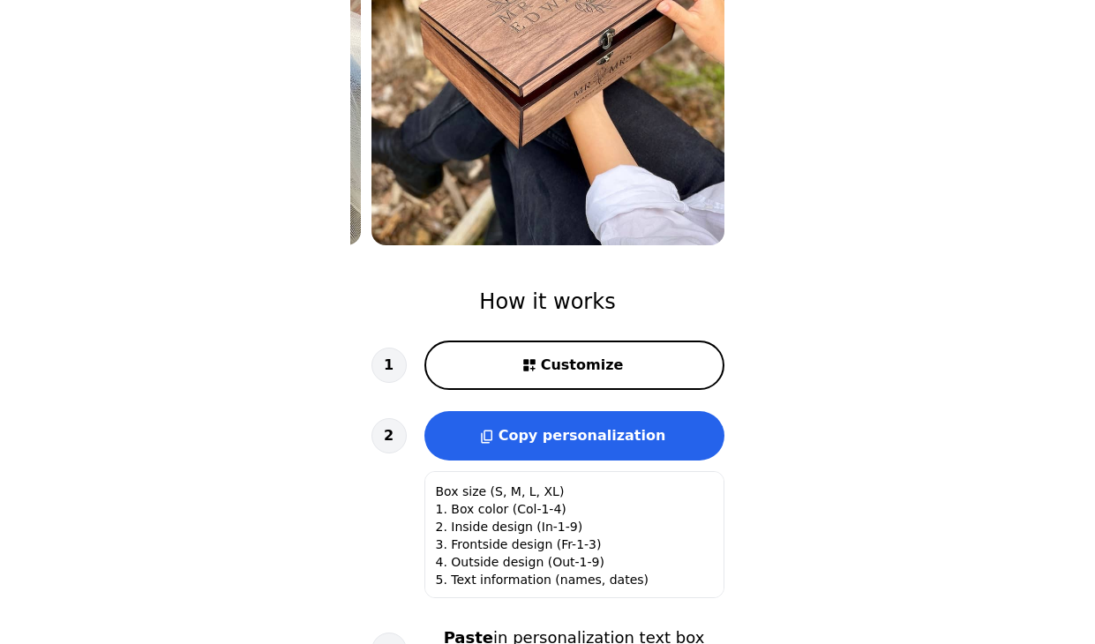
scroll to position [339, 0]
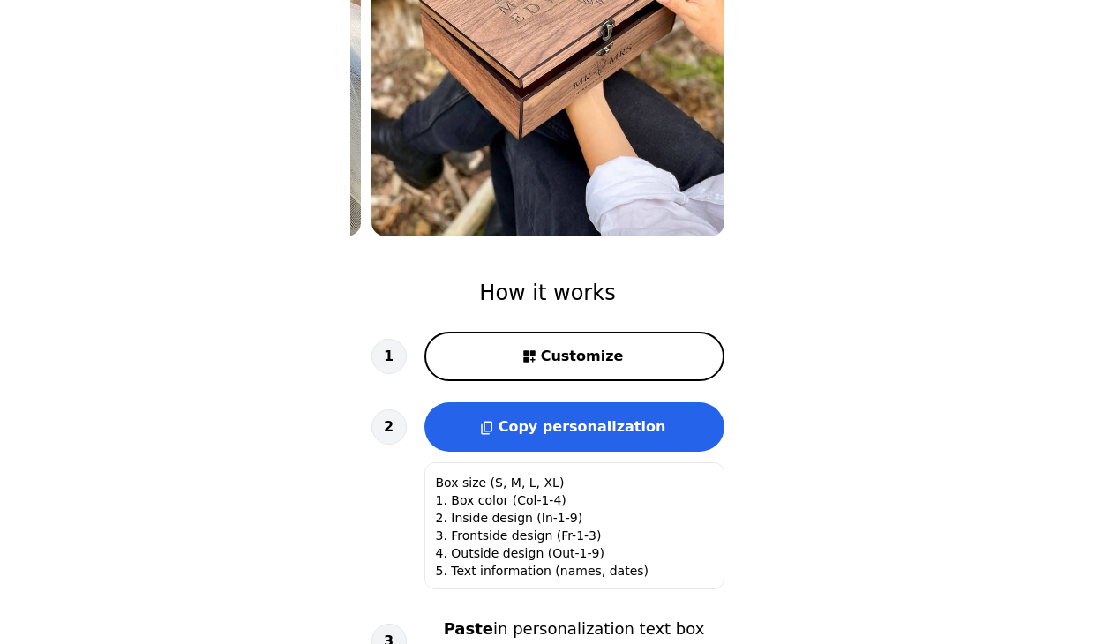
click at [598, 355] on span "Customize" at bounding box center [582, 356] width 83 height 21
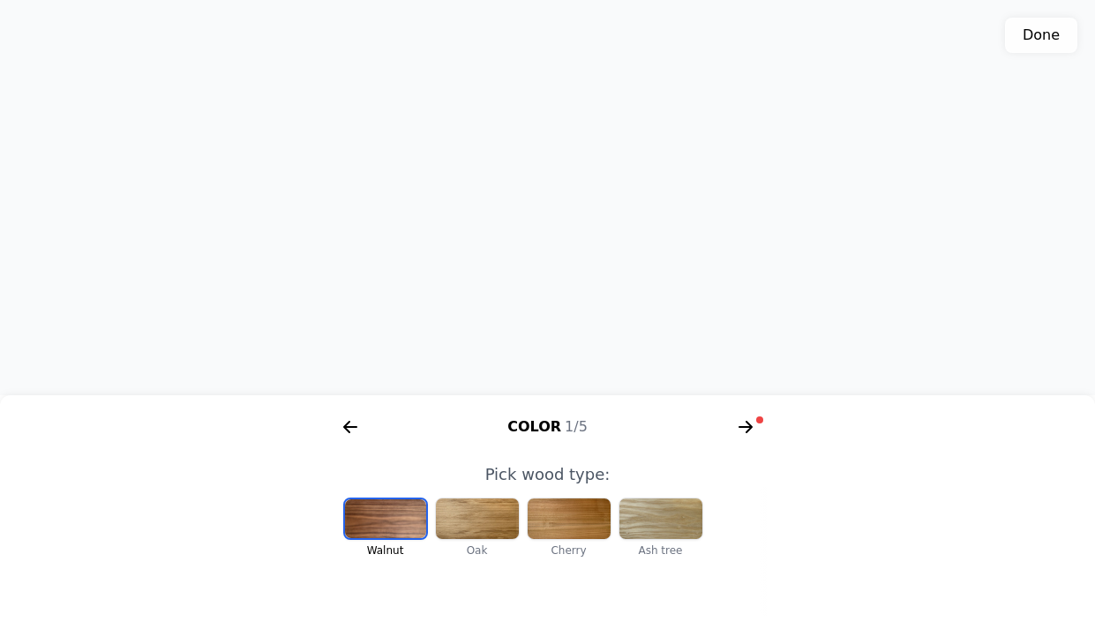
scroll to position [0, 1455]
click at [489, 509] on div at bounding box center [477, 519] width 83 height 41
click at [560, 520] on div at bounding box center [569, 519] width 83 height 41
click at [666, 508] on div at bounding box center [661, 519] width 83 height 41
click at [474, 513] on div at bounding box center [477, 519] width 83 height 41
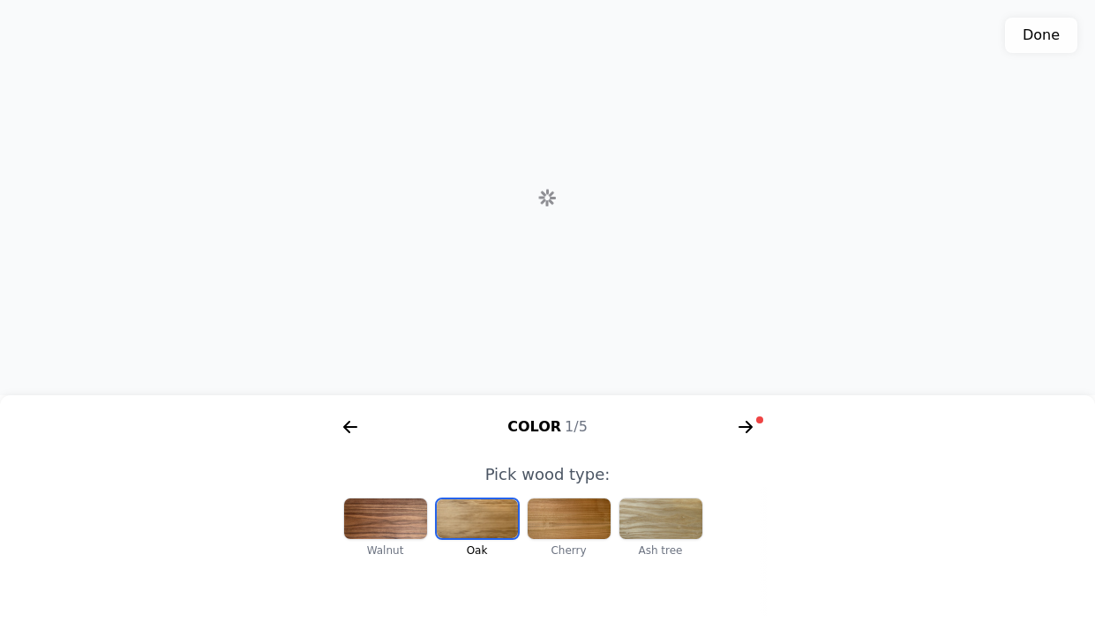
click at [386, 512] on div at bounding box center [385, 519] width 83 height 41
click at [583, 528] on div at bounding box center [569, 519] width 83 height 41
click at [747, 432] on icon "arrow right short" at bounding box center [748, 427] width 7 height 12
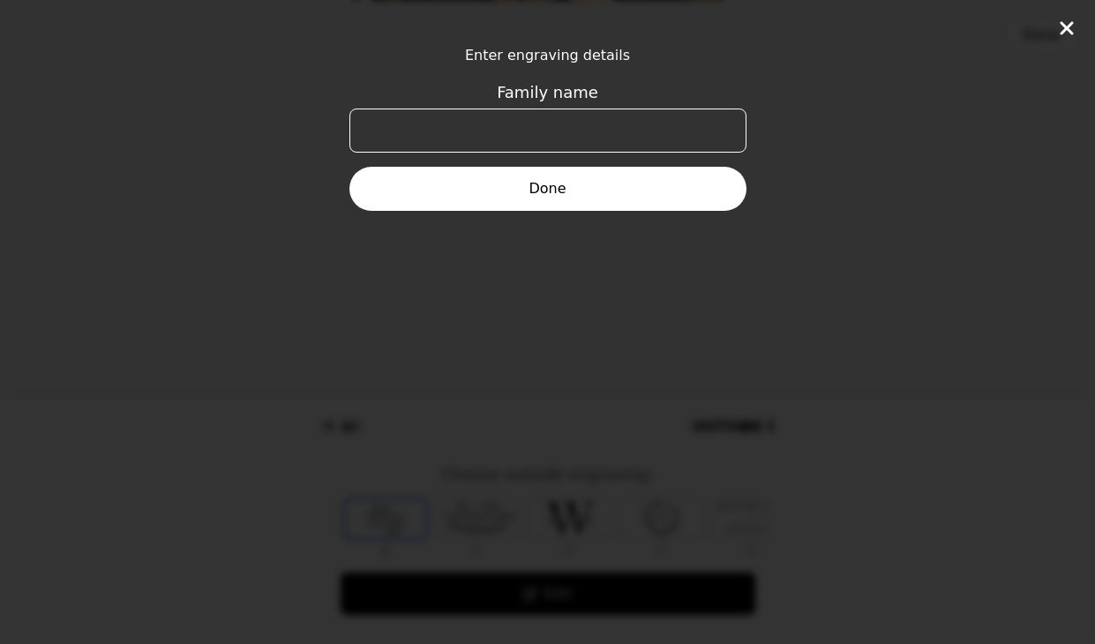
scroll to position [0, 678]
click at [637, 134] on input "Family name" at bounding box center [548, 131] width 397 height 44
type input "The Daughertys"
click at [593, 197] on button "Done" at bounding box center [548, 189] width 397 height 44
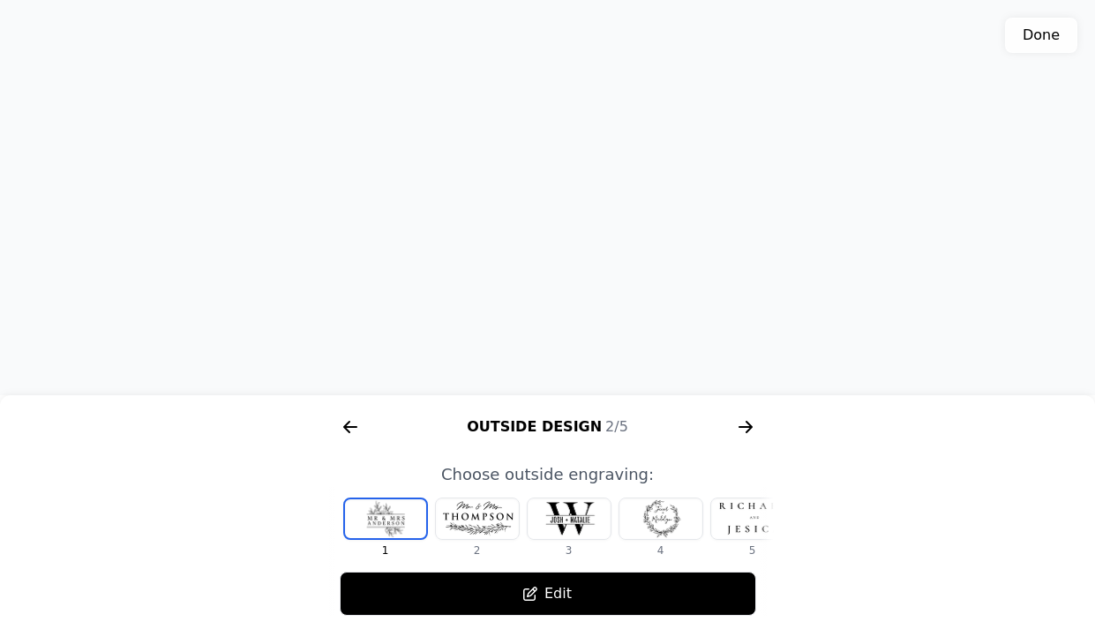
click at [505, 208] on div "3D model. Use mouse, touch or arrow keys to move." at bounding box center [547, 197] width 1095 height 395
click at [571, 472] on span "Choose outside engraving:" at bounding box center [547, 474] width 213 height 19
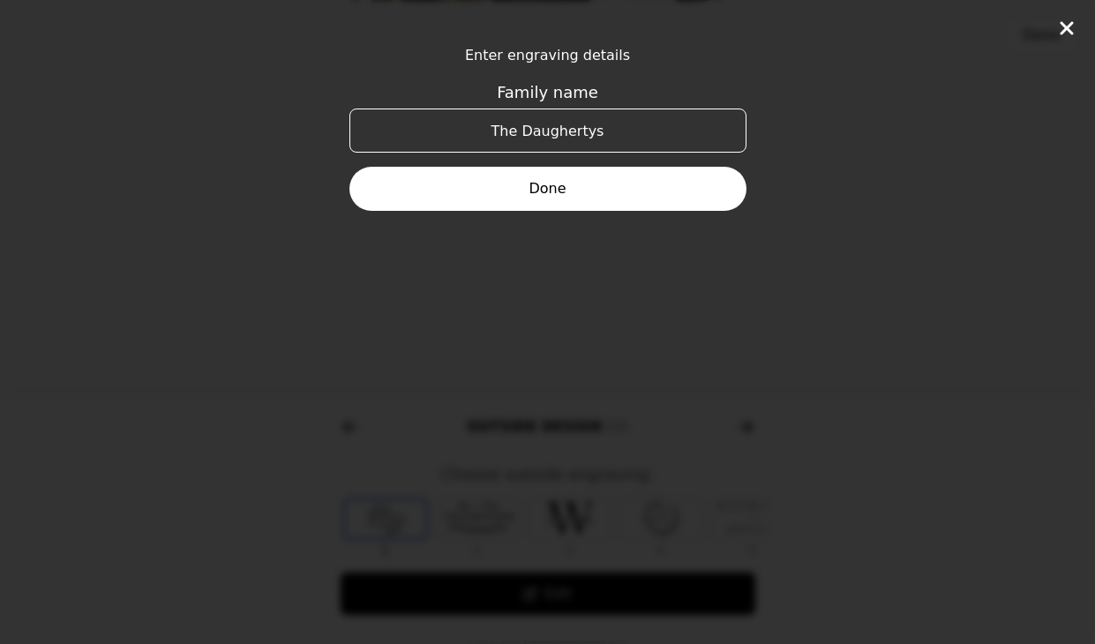
click at [524, 132] on input "The Daughertys" at bounding box center [548, 131] width 397 height 44
click at [606, 134] on input "Daughertys" at bounding box center [548, 131] width 397 height 44
type input "[PERSON_NAME]"
click at [560, 195] on button "Done" at bounding box center [548, 189] width 397 height 44
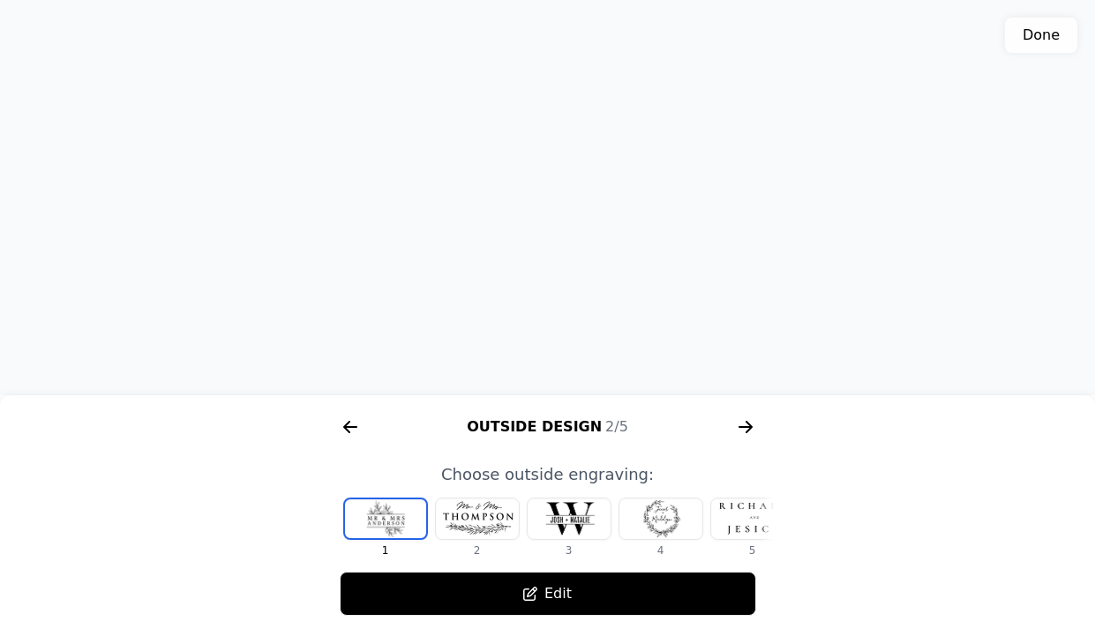
click at [472, 518] on div at bounding box center [477, 519] width 83 height 41
click at [574, 532] on div at bounding box center [569, 519] width 83 height 41
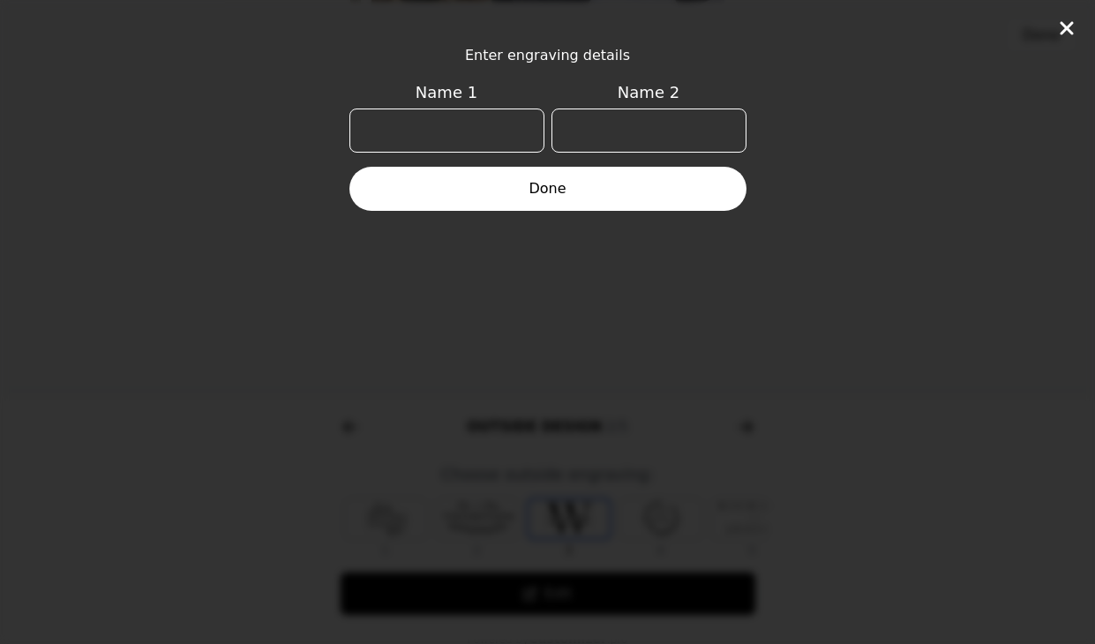
scroll to position [0, 21]
click at [507, 132] on input "Name 1" at bounding box center [447, 131] width 195 height 44
type input "M"
click at [665, 123] on input "Name 2" at bounding box center [649, 131] width 195 height 44
type input "P"
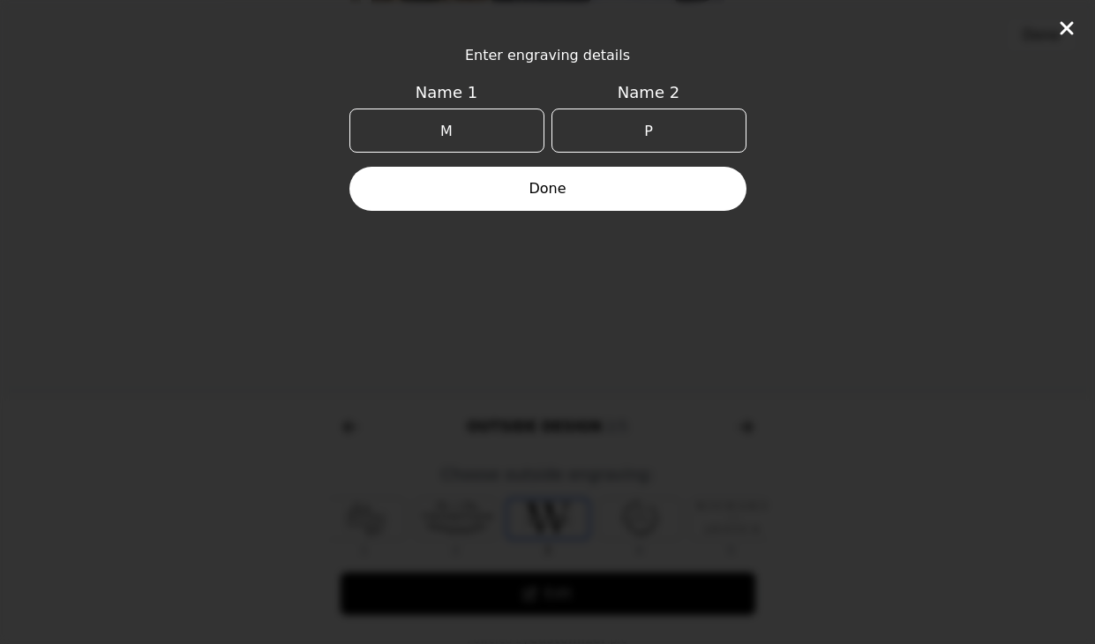
click at [630, 180] on button "Done" at bounding box center [548, 189] width 397 height 44
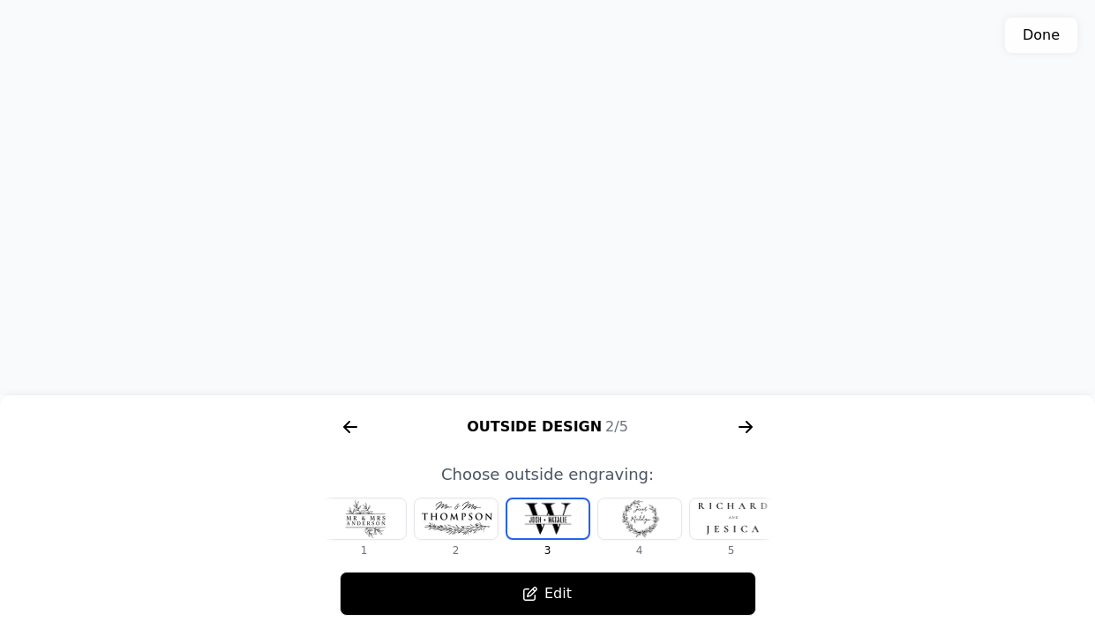
click at [656, 526] on div at bounding box center [639, 519] width 83 height 41
click at [379, 516] on div at bounding box center [364, 519] width 83 height 41
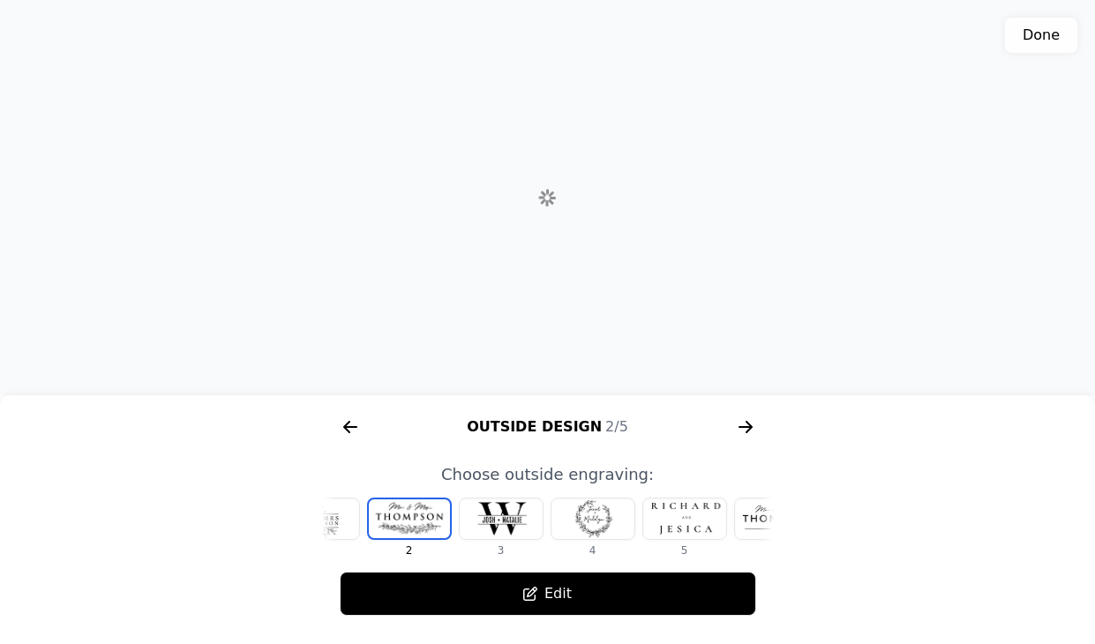
scroll to position [0, 0]
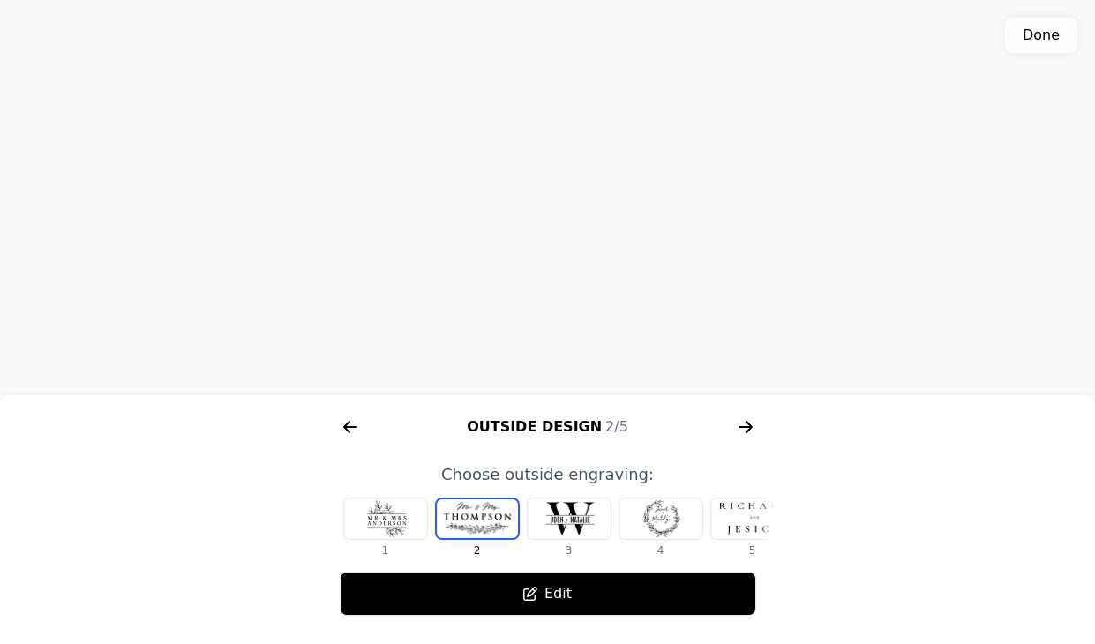
click at [753, 425] on icon "arrow right short" at bounding box center [746, 427] width 28 height 28
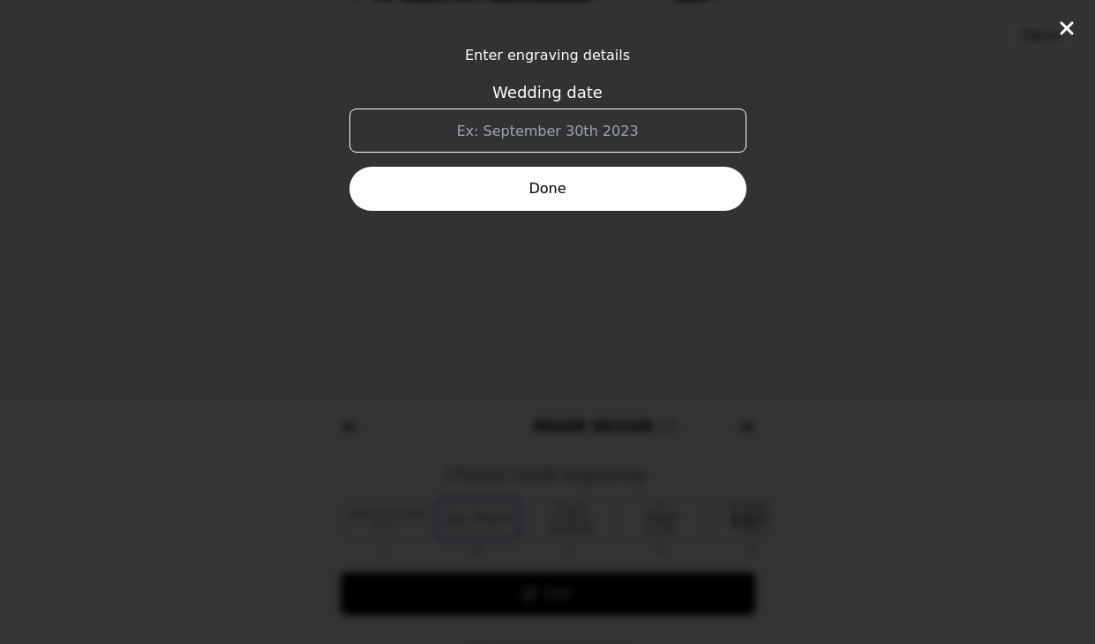
scroll to position [0, 1130]
click at [643, 120] on input "Wedding date" at bounding box center [548, 131] width 397 height 44
type input "[DATE]"
click at [608, 184] on button "Done" at bounding box center [548, 189] width 397 height 44
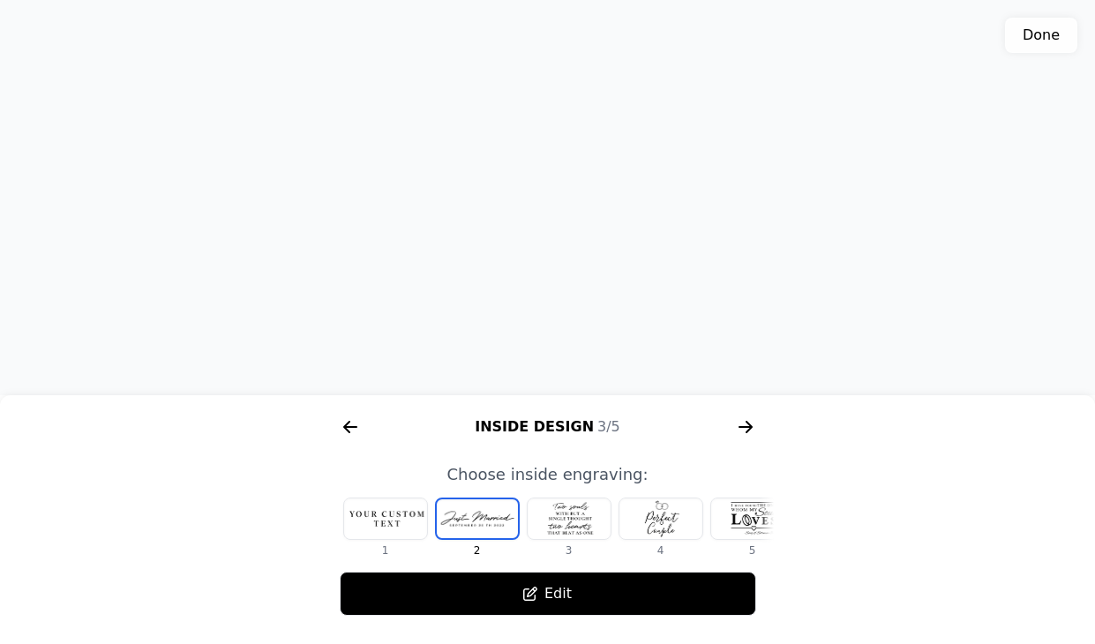
click at [384, 516] on div at bounding box center [385, 519] width 83 height 41
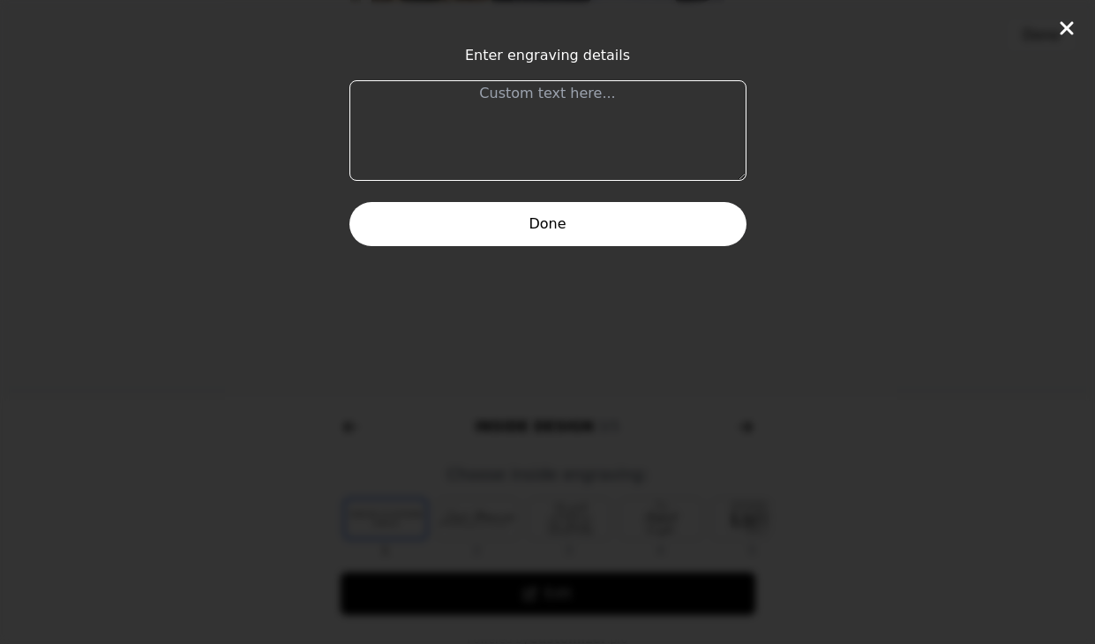
click at [562, 145] on textarea at bounding box center [548, 130] width 397 height 101
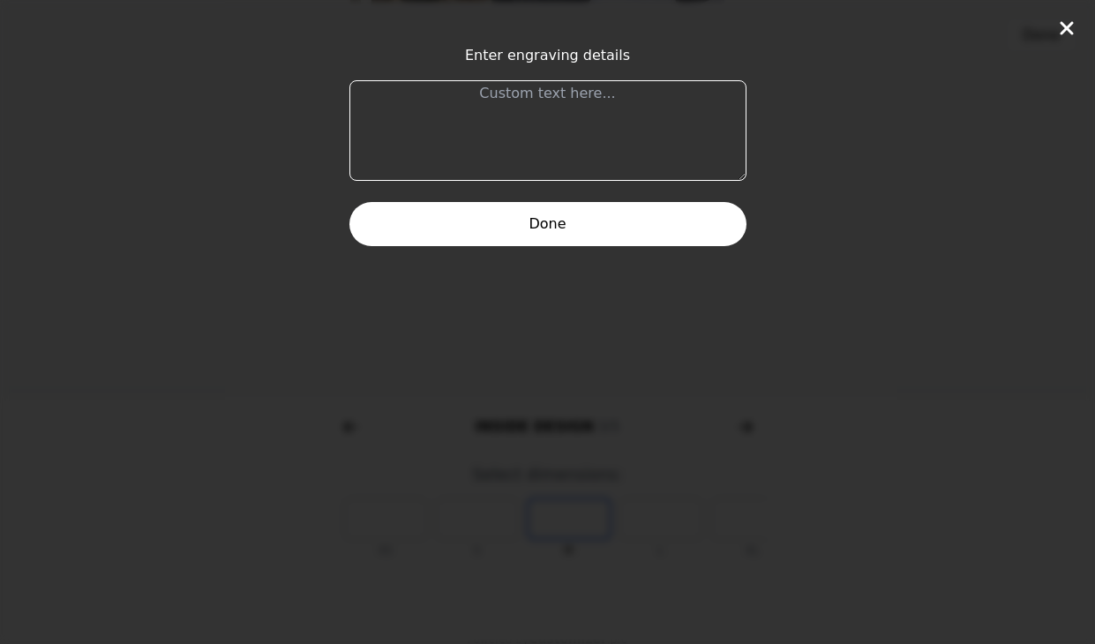
click at [568, 107] on textarea at bounding box center [548, 130] width 397 height 101
type textarea "1 [PERSON_NAME][DEMOGRAPHIC_DATA]:19"
click at [538, 241] on button "Done" at bounding box center [548, 224] width 397 height 44
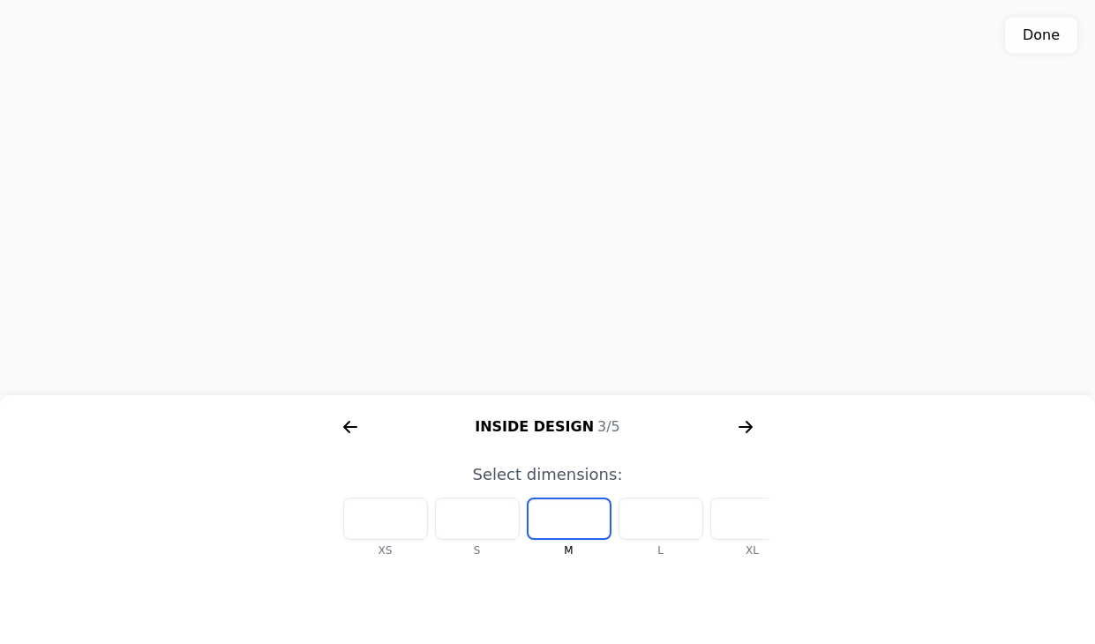
click at [713, 523] on div at bounding box center [753, 519] width 85 height 42
click at [568, 425] on div "Inside Design 3/5" at bounding box center [548, 427] width 452 height 28
click at [598, 426] on span "3/5" at bounding box center [609, 426] width 23 height 17
click at [590, 159] on div "3D model. Use mouse, touch or arrow keys to move." at bounding box center [547, 197] width 1095 height 395
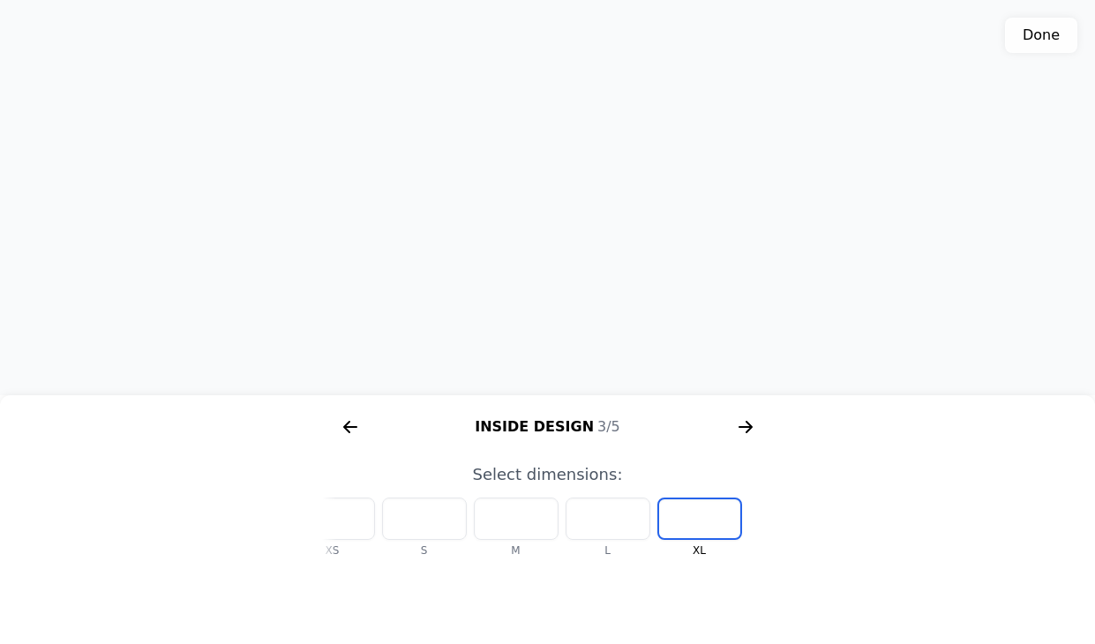
click at [568, 435] on div "Inside Design 3/5" at bounding box center [548, 427] width 452 height 28
click at [570, 425] on div "Inside Design 3/5" at bounding box center [548, 427] width 452 height 28
click at [359, 418] on icon "arrow right short" at bounding box center [350, 427] width 28 height 28
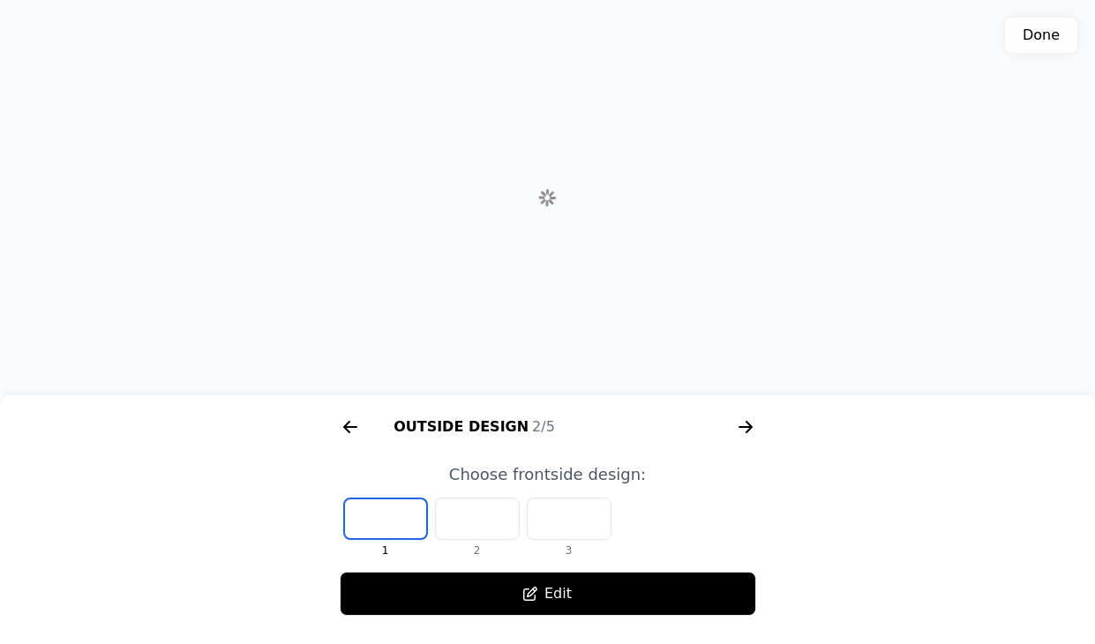
scroll to position [0, 678]
click at [752, 426] on icon "arrow right short" at bounding box center [748, 427] width 7 height 12
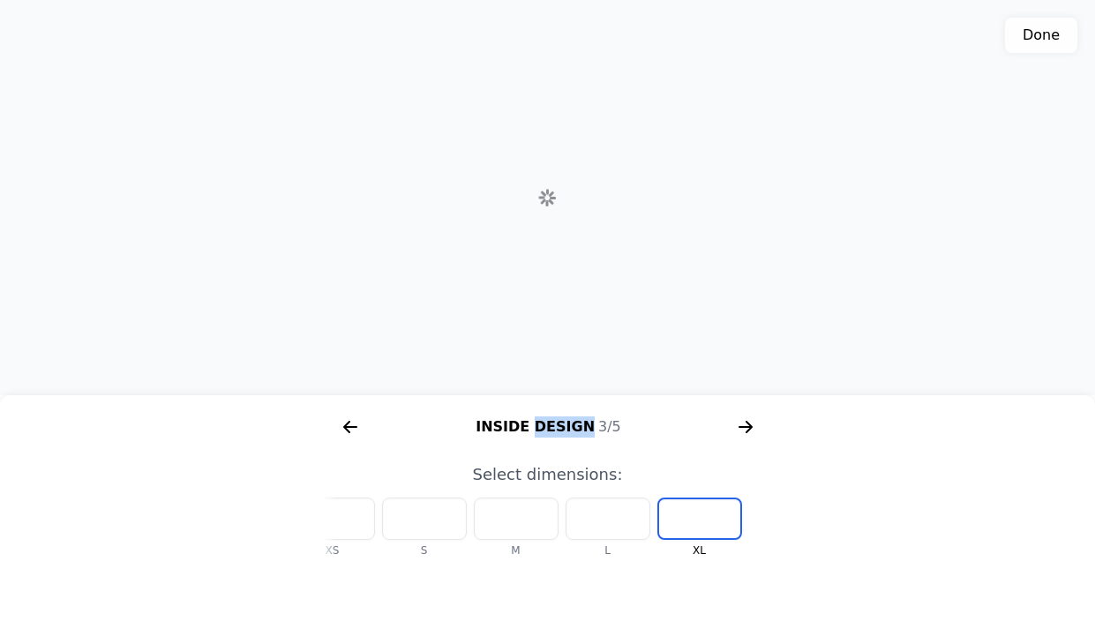
scroll to position [0, 1130]
click at [553, 419] on div "Inside Design 3/5" at bounding box center [548, 427] width 452 height 28
click at [605, 430] on span "3/5" at bounding box center [609, 426] width 23 height 17
click at [739, 429] on icon "arrow right short" at bounding box center [746, 427] width 28 height 28
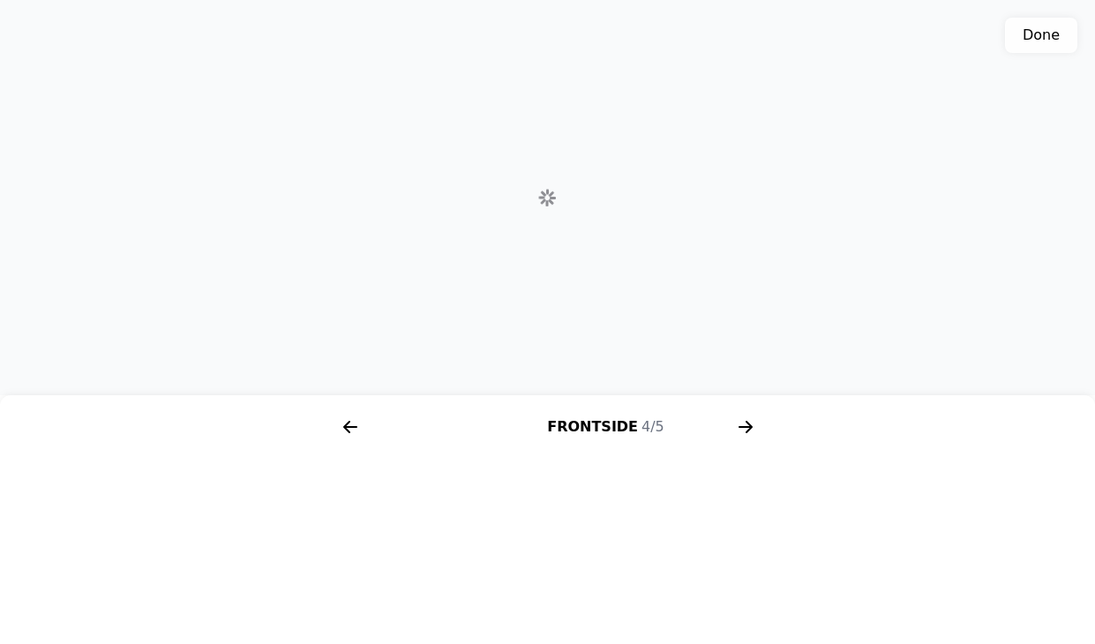
scroll to position [0, 1582]
click at [350, 418] on icon "arrow right short" at bounding box center [350, 427] width 28 height 28
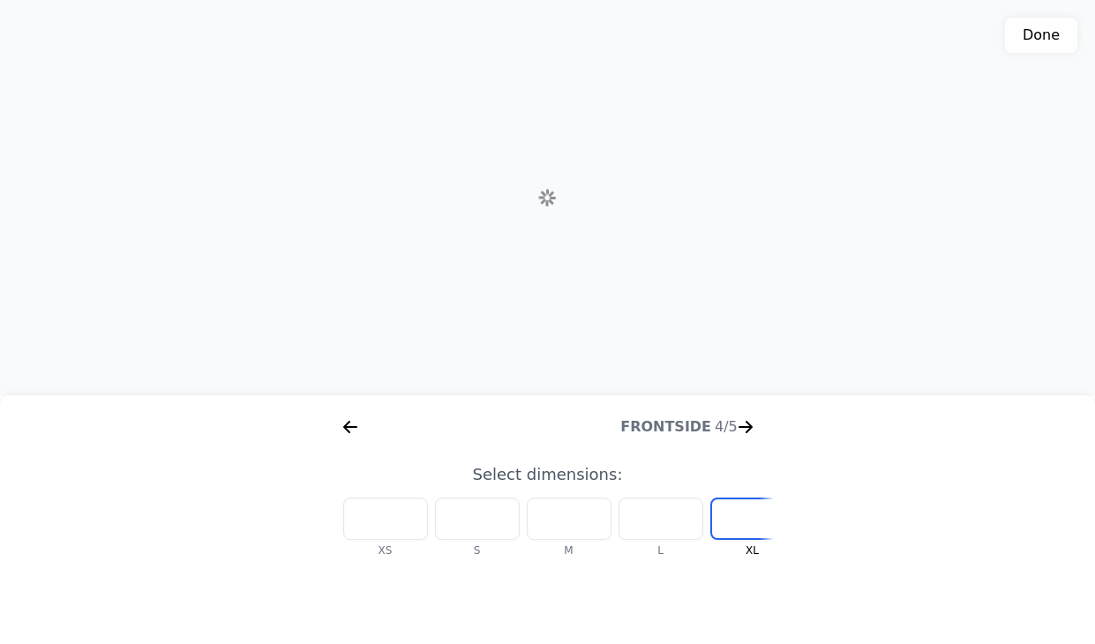
click at [350, 420] on icon "arrow right short" at bounding box center [350, 427] width 28 height 28
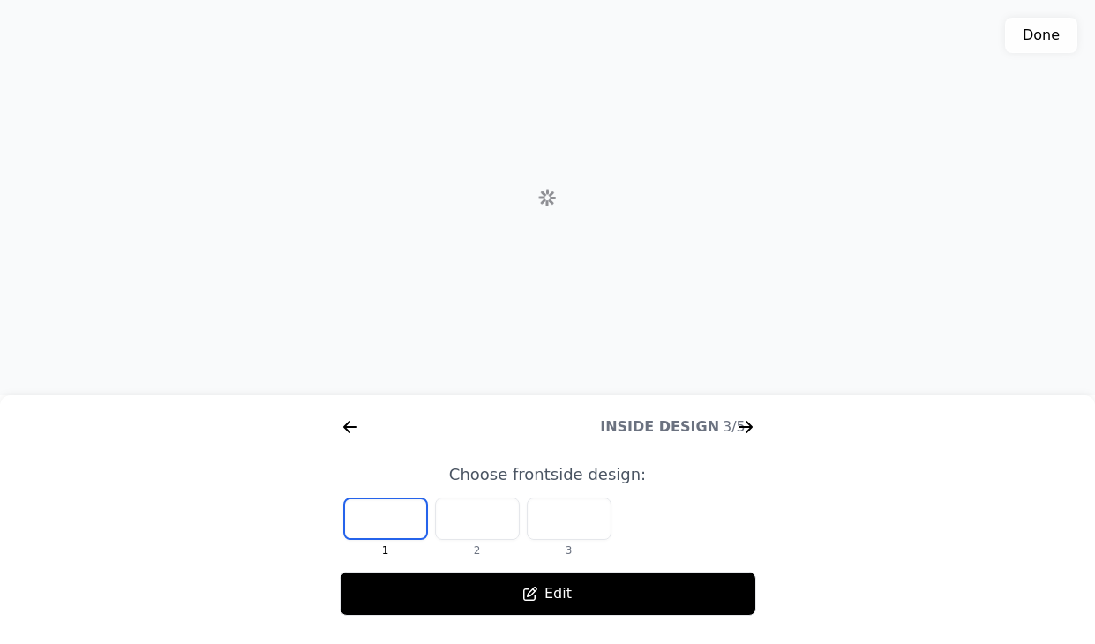
scroll to position [0, 678]
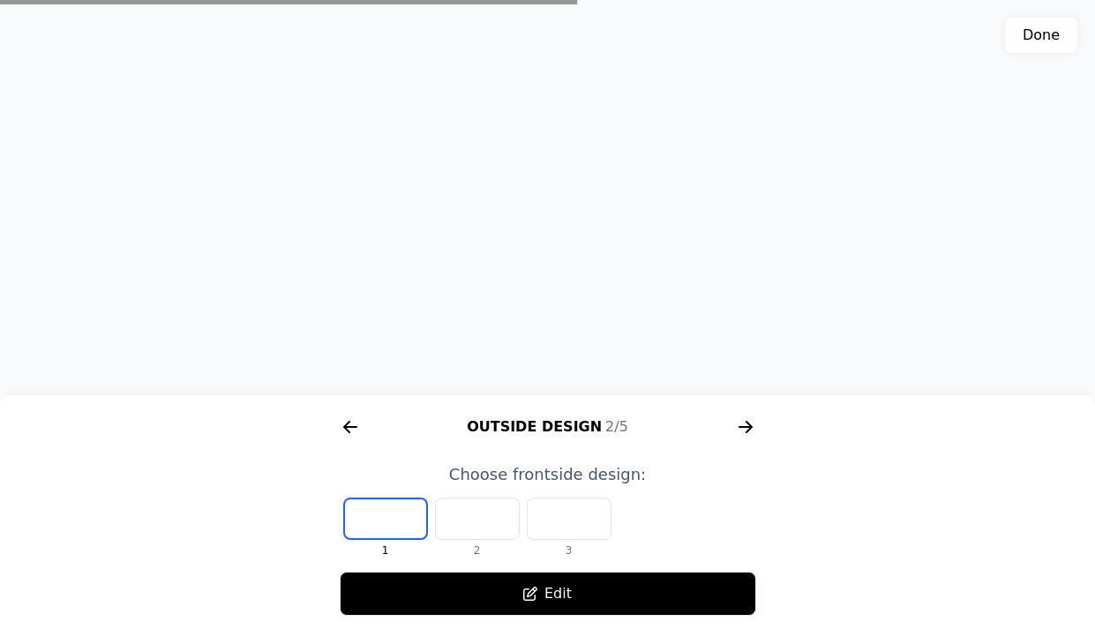
click at [751, 416] on icon "arrow right short" at bounding box center [746, 427] width 28 height 28
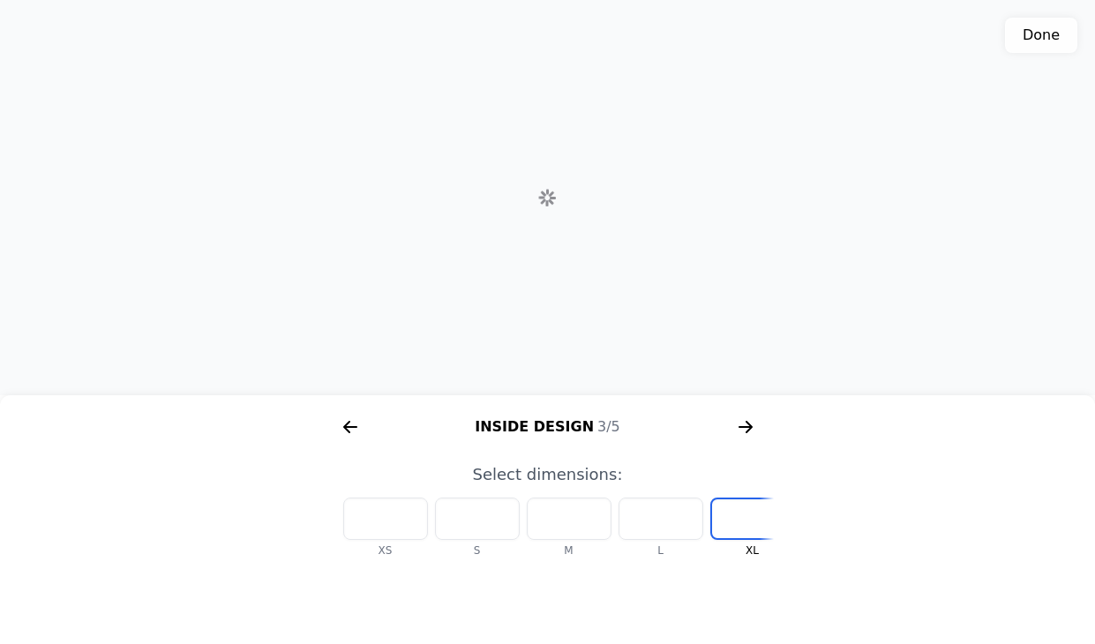
scroll to position [554, 0]
click at [530, 427] on div "Inside Design 3/5" at bounding box center [548, 427] width 452 height 28
click at [532, 417] on div "Inside Design 3/5" at bounding box center [548, 427] width 452 height 28
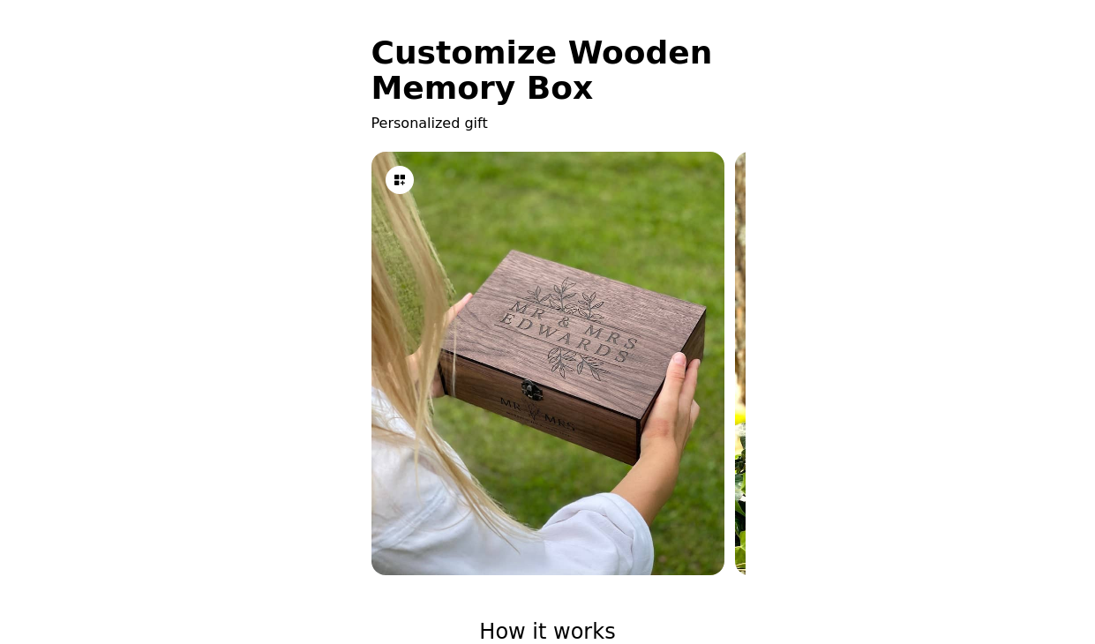
scroll to position [554, 0]
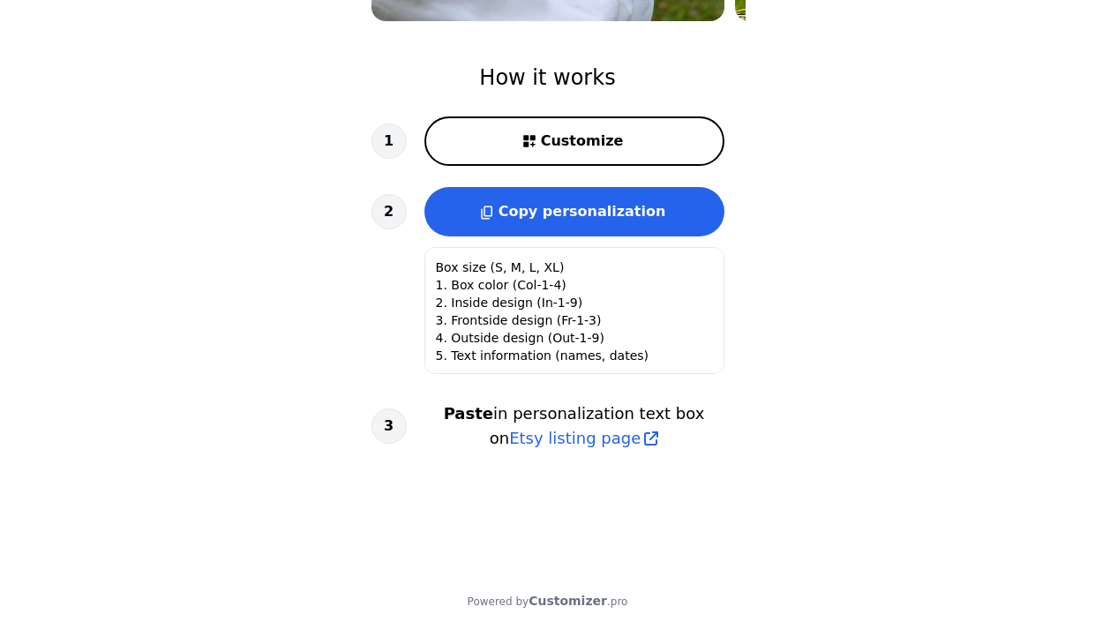
click at [552, 139] on span "Customize" at bounding box center [582, 141] width 83 height 21
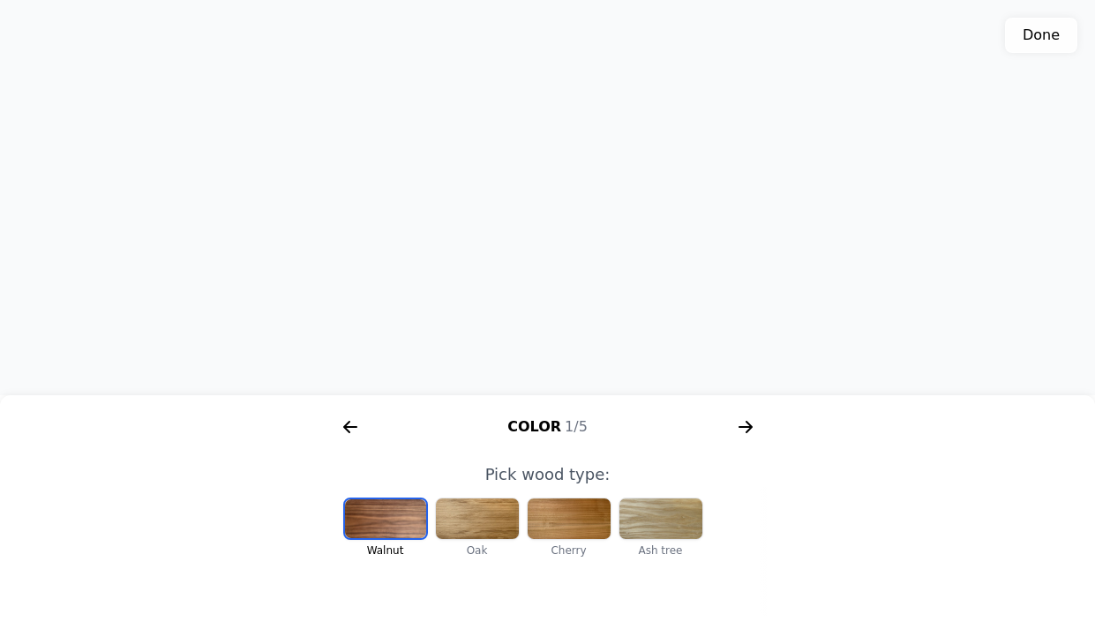
scroll to position [0, 364]
click at [568, 514] on div at bounding box center [569, 519] width 83 height 41
click at [743, 430] on icon "arrow right short" at bounding box center [746, 427] width 28 height 28
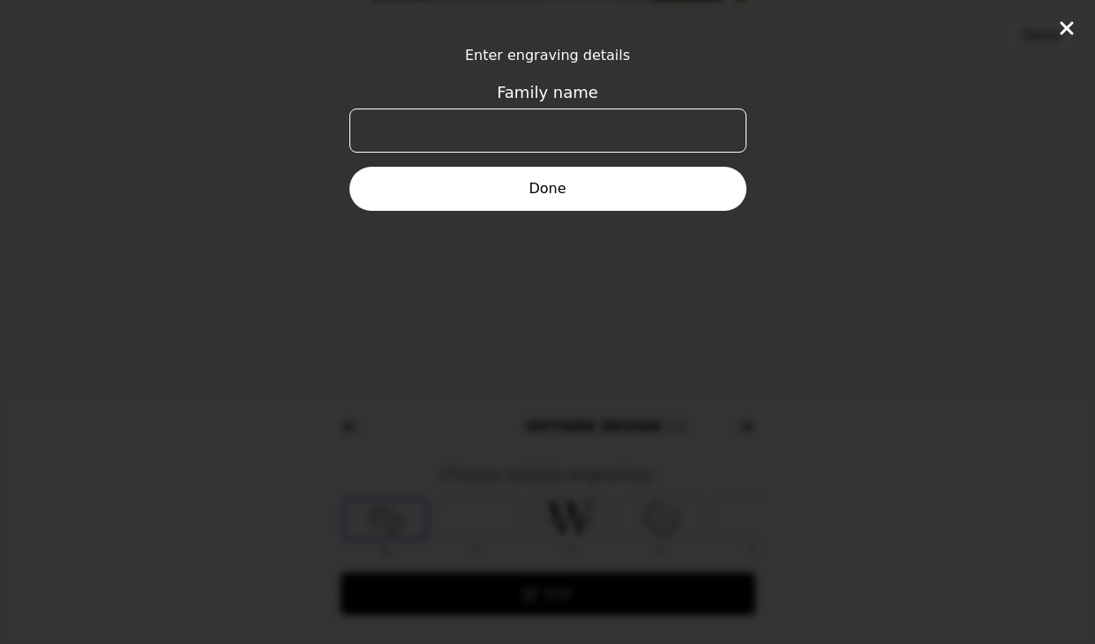
scroll to position [0, 678]
click at [600, 138] on input "Family name" at bounding box center [548, 131] width 397 height 44
type input "[PERSON_NAME]"
click at [614, 185] on button "Done" at bounding box center [548, 189] width 397 height 44
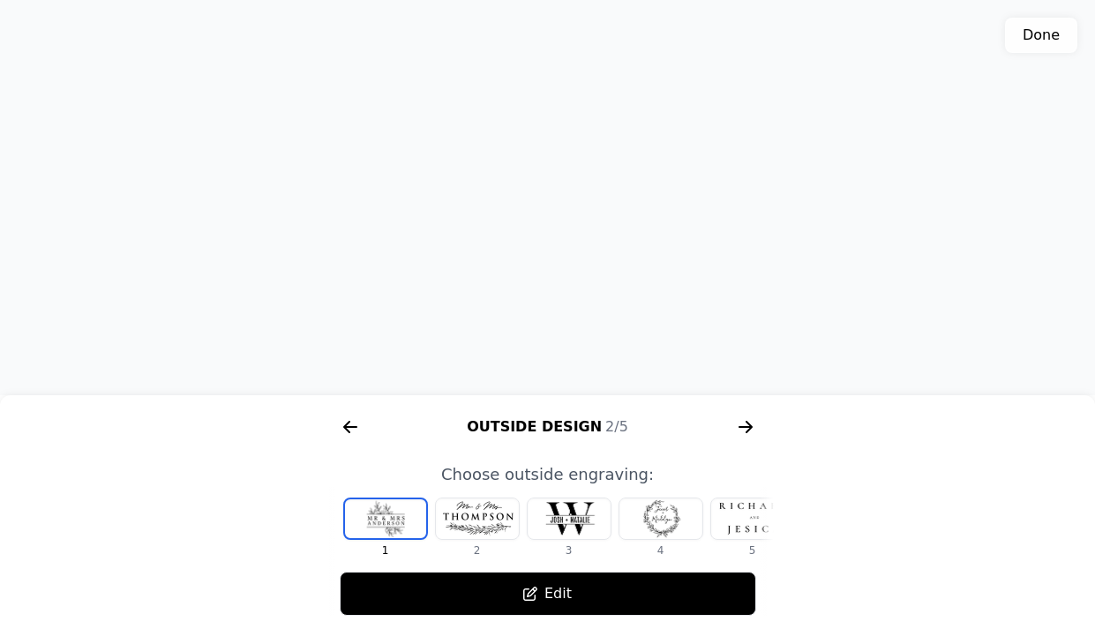
click at [477, 522] on div at bounding box center [477, 519] width 83 height 41
click at [745, 418] on icon "arrow right short" at bounding box center [746, 427] width 28 height 28
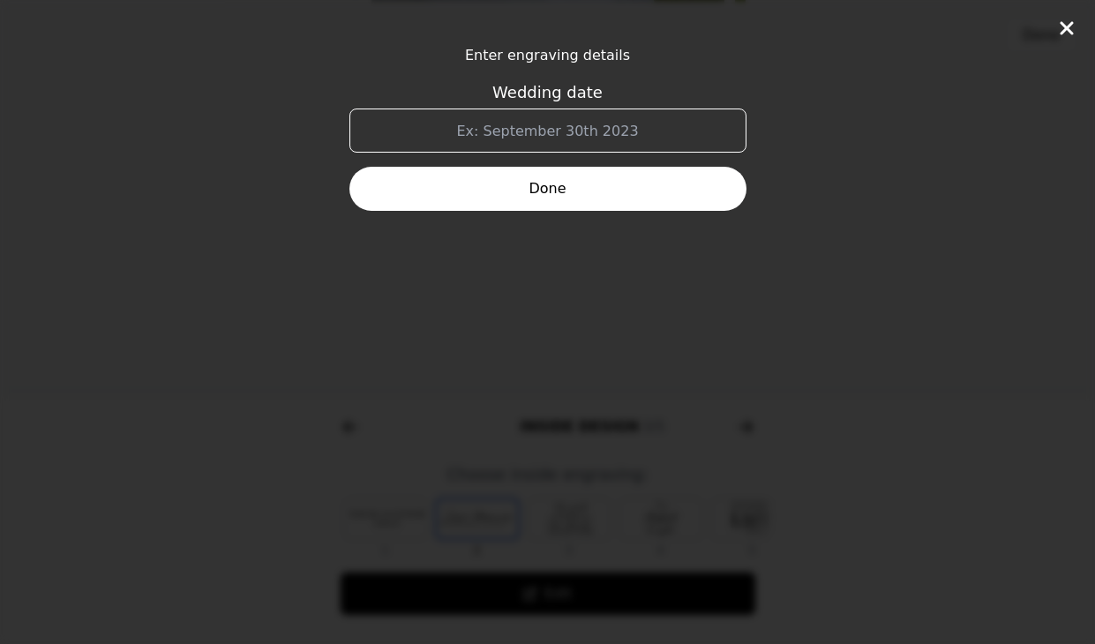
scroll to position [0, 1130]
click at [658, 132] on input "Wedding date" at bounding box center [548, 131] width 397 height 44
type input "A"
type input "[DATE]"
click button "Done" at bounding box center [548, 189] width 397 height 44
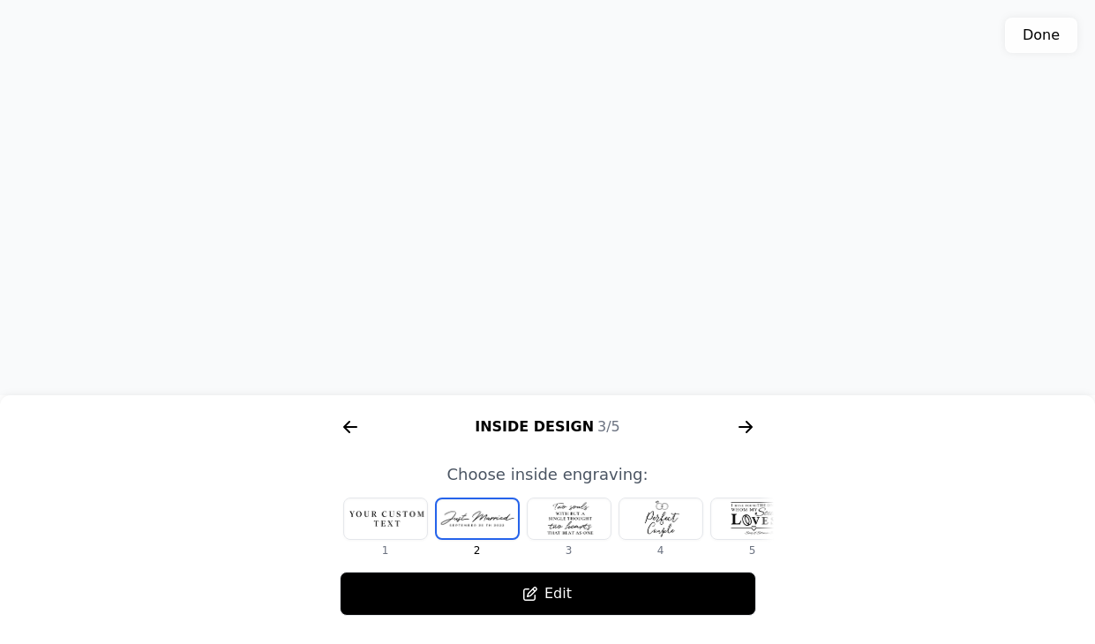
click at [524, 590] on icon at bounding box center [530, 594] width 14 height 14
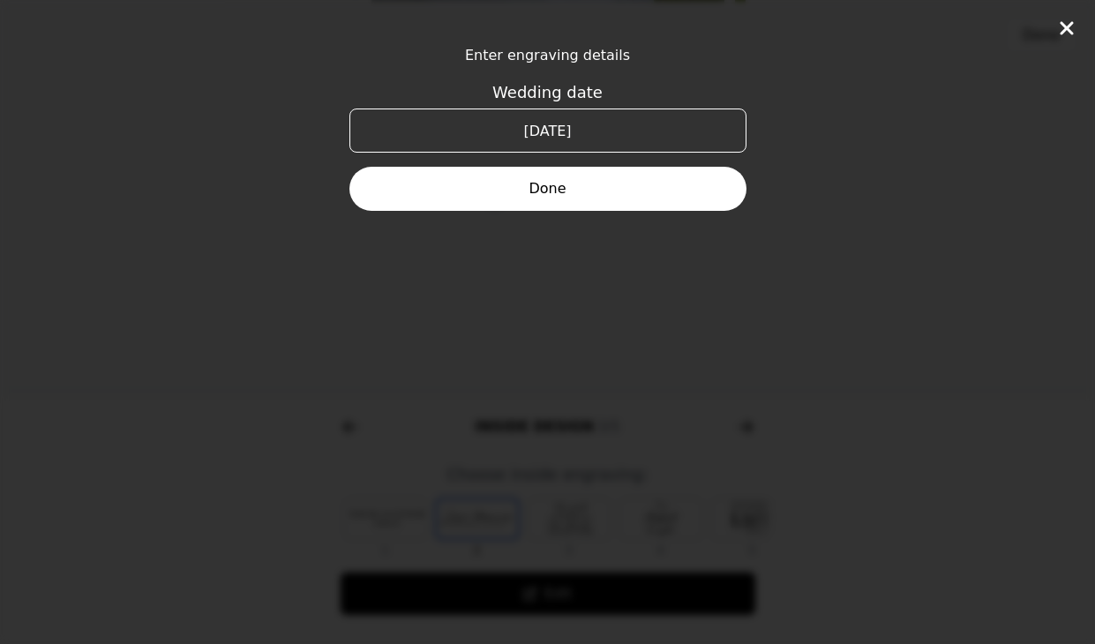
drag, startPoint x: 636, startPoint y: 135, endPoint x: 455, endPoint y: 133, distance: 181.0
click at [455, 133] on input "[DATE]" at bounding box center [548, 131] width 397 height 44
type input "1 [PERSON_NAME][DEMOGRAPHIC_DATA]:19"
click at [559, 195] on button "Done" at bounding box center [548, 189] width 397 height 44
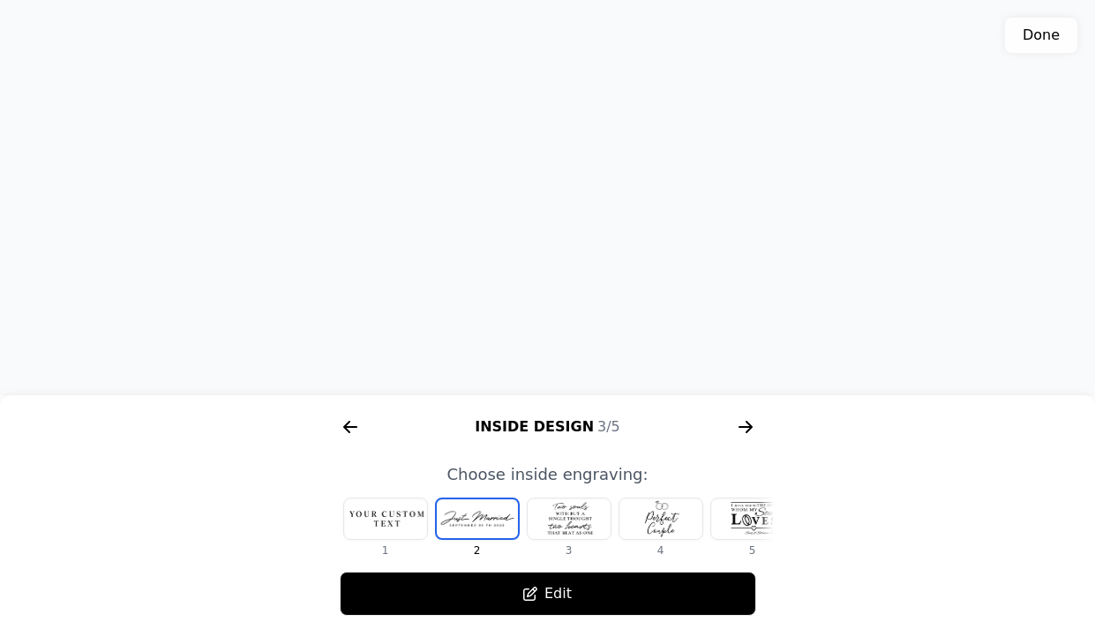
click at [524, 595] on icon at bounding box center [530, 594] width 14 height 14
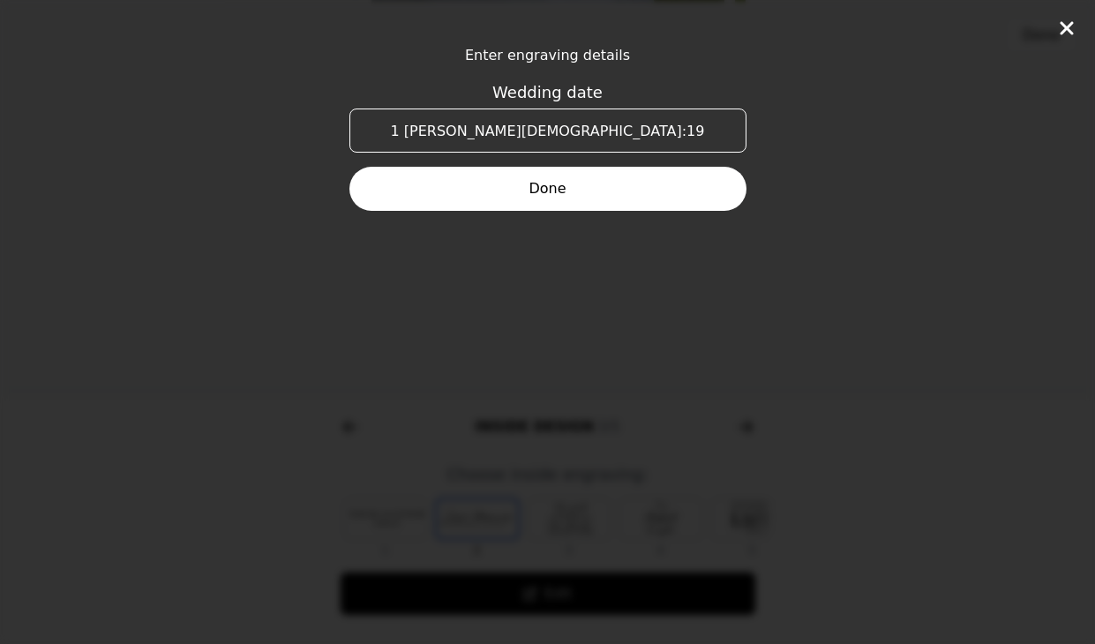
click at [637, 204] on button "Done" at bounding box center [548, 189] width 397 height 44
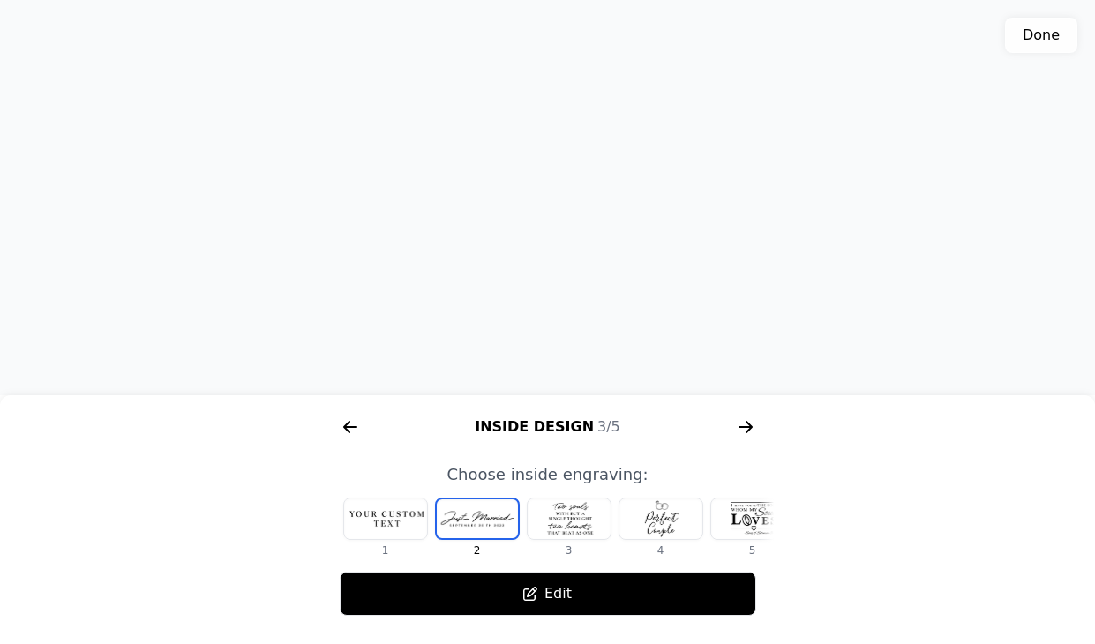
click at [389, 518] on div at bounding box center [385, 519] width 83 height 41
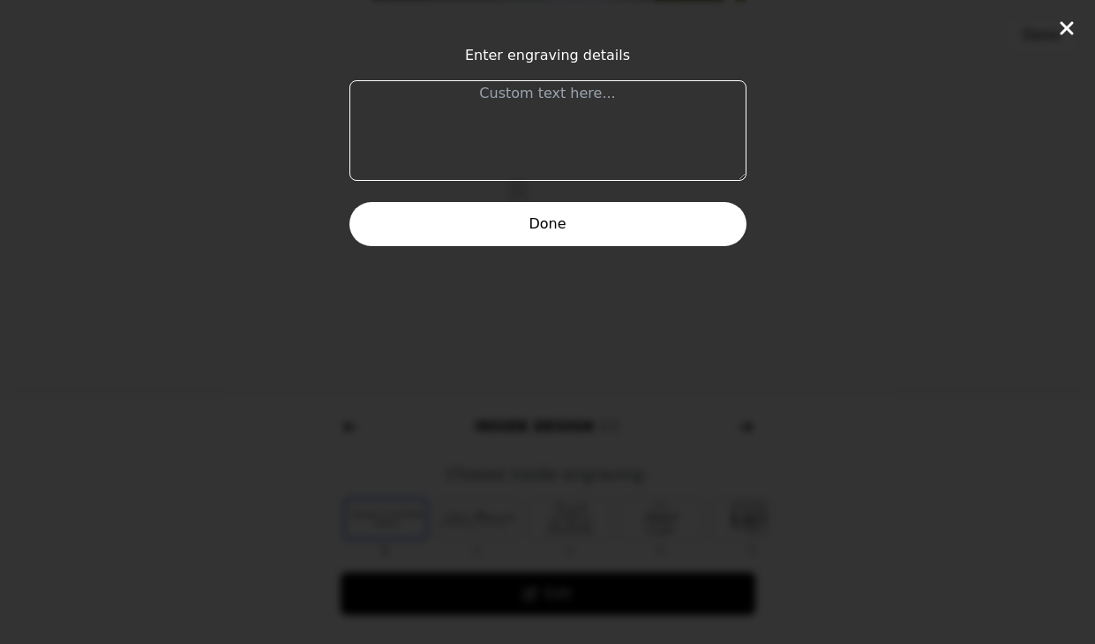
click at [609, 115] on textarea at bounding box center [548, 130] width 397 height 101
type textarea "1 [PERSON_NAME][DEMOGRAPHIC_DATA]:19"
click at [529, 230] on button "Done" at bounding box center [548, 224] width 397 height 44
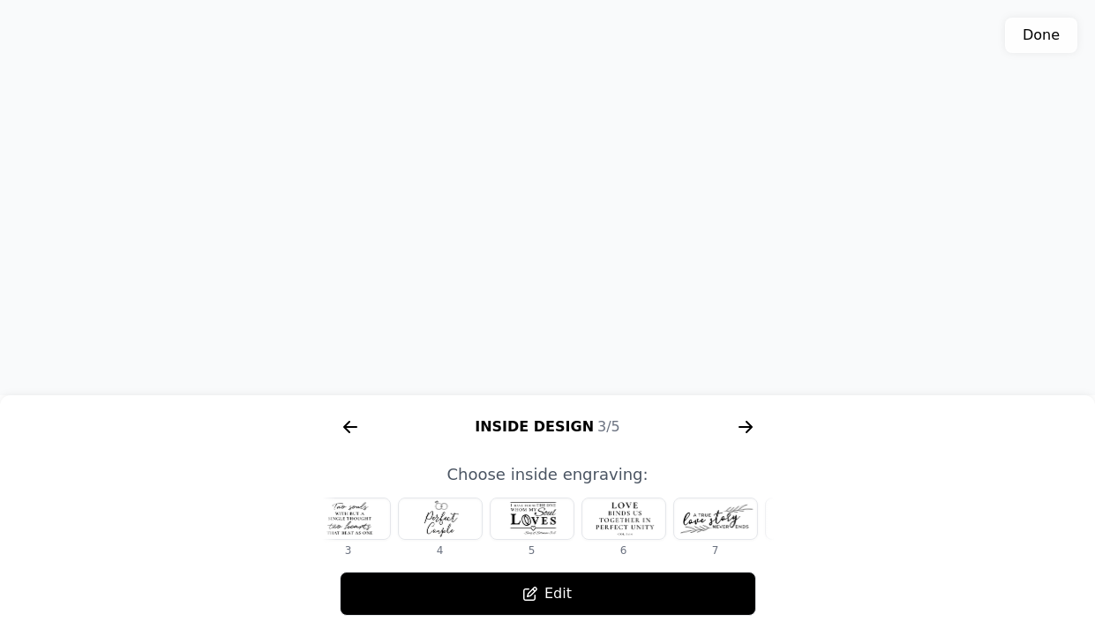
scroll to position [0, 224]
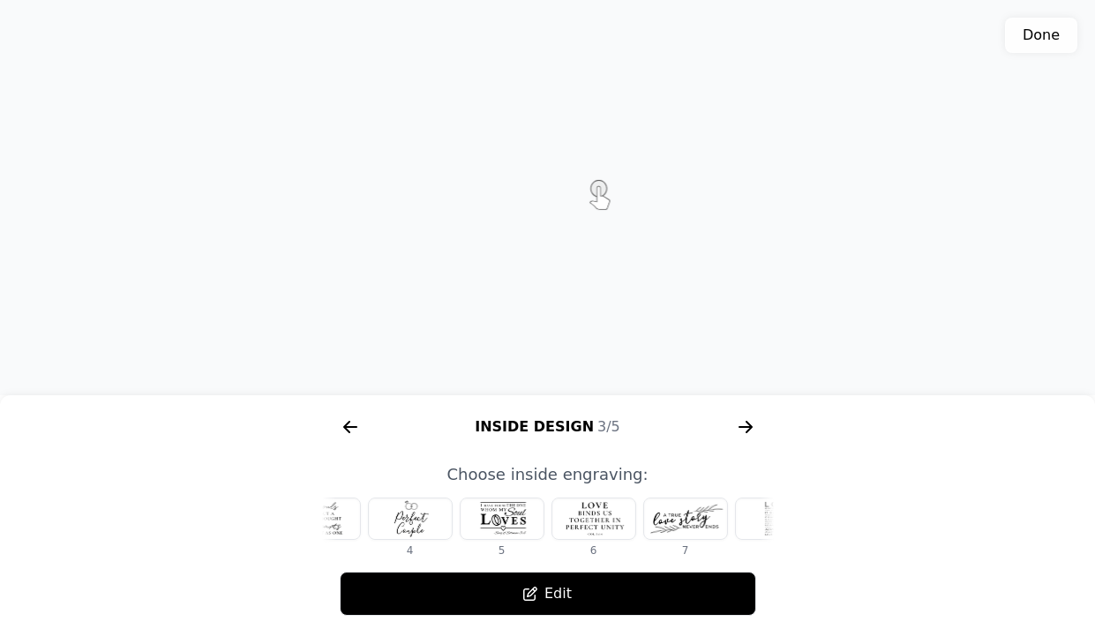
click at [599, 518] on div at bounding box center [594, 519] width 83 height 41
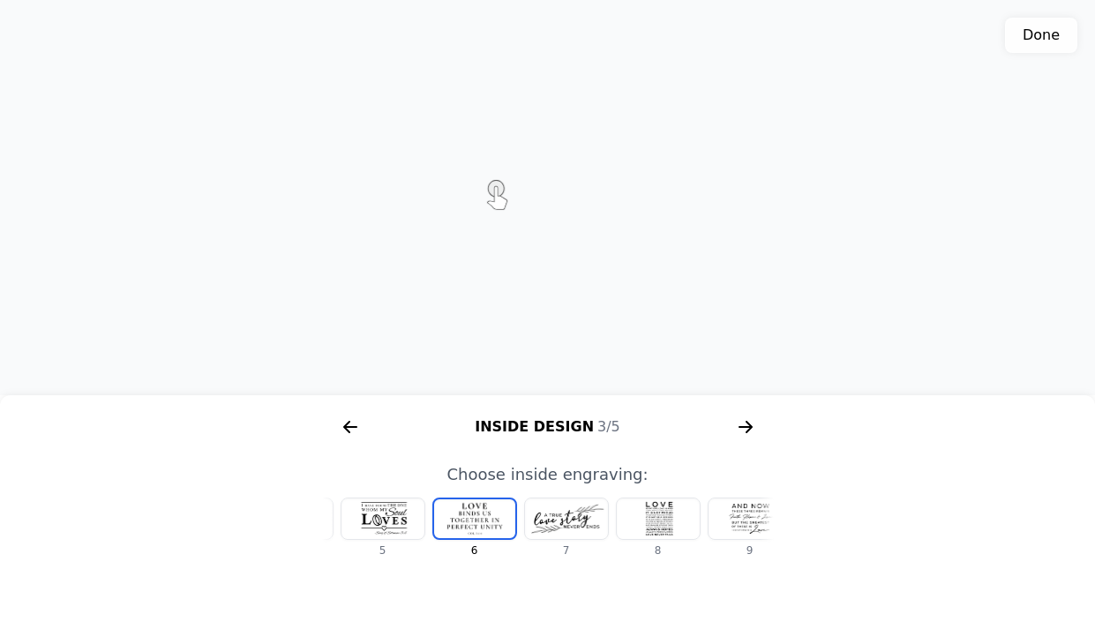
scroll to position [0, 420]
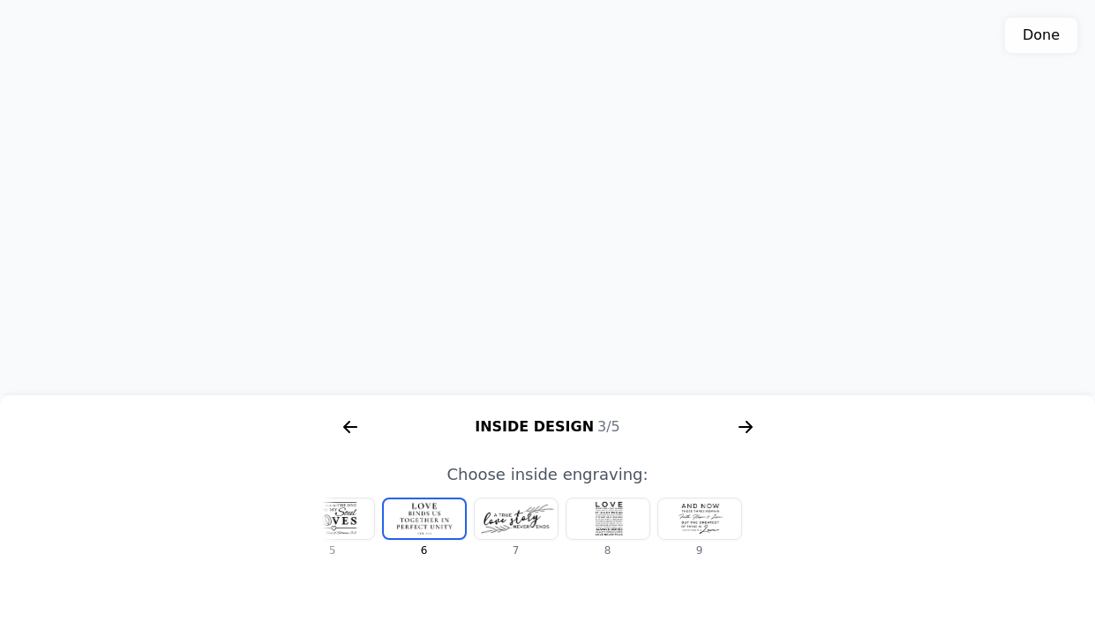
click at [709, 523] on div at bounding box center [699, 519] width 83 height 41
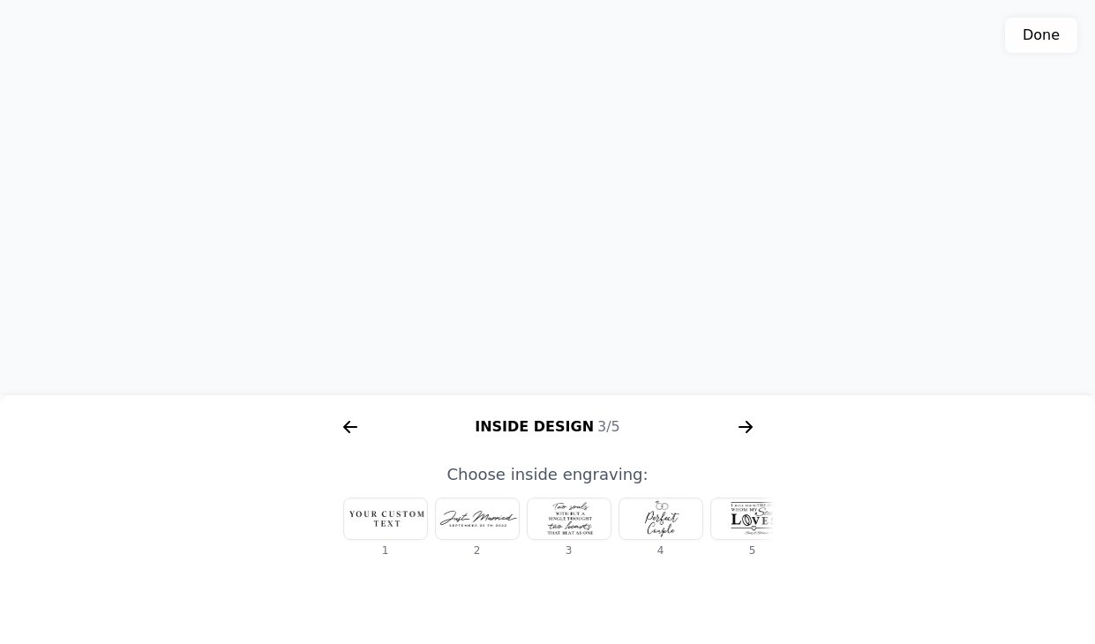
click at [383, 521] on div at bounding box center [385, 519] width 83 height 41
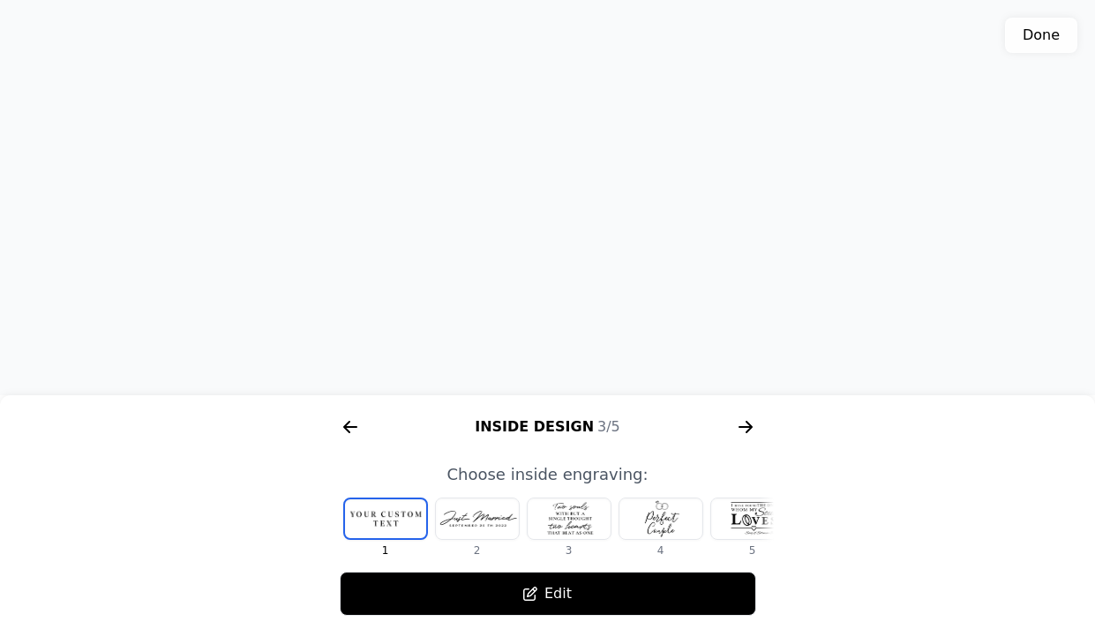
click at [742, 429] on icon "arrow right short" at bounding box center [746, 427] width 28 height 28
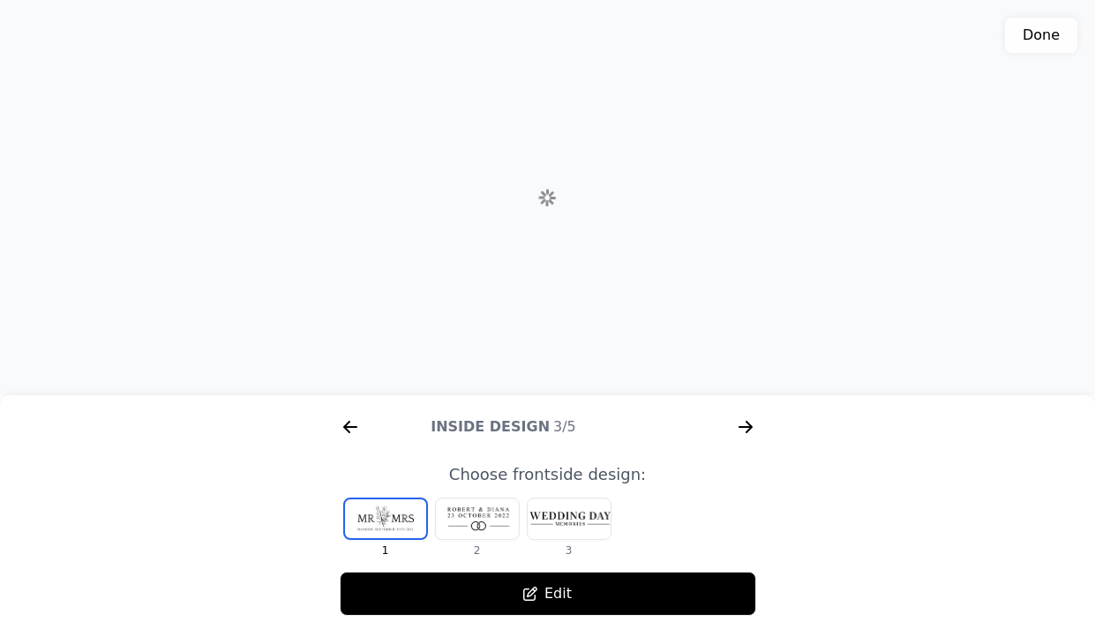
scroll to position [0, 1582]
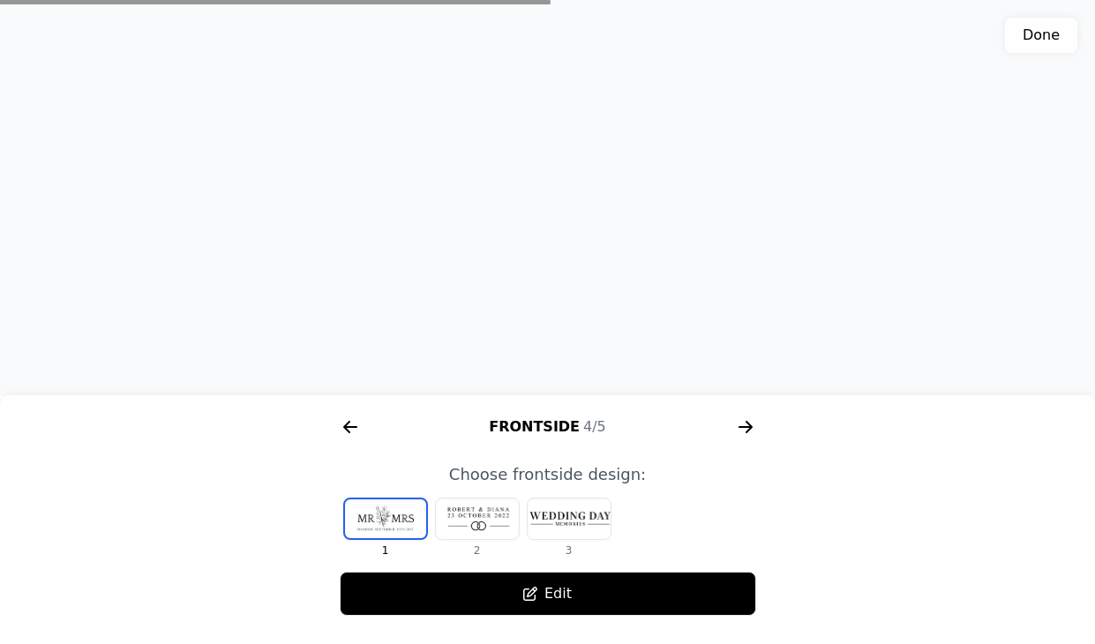
click at [561, 527] on div at bounding box center [569, 519] width 83 height 41
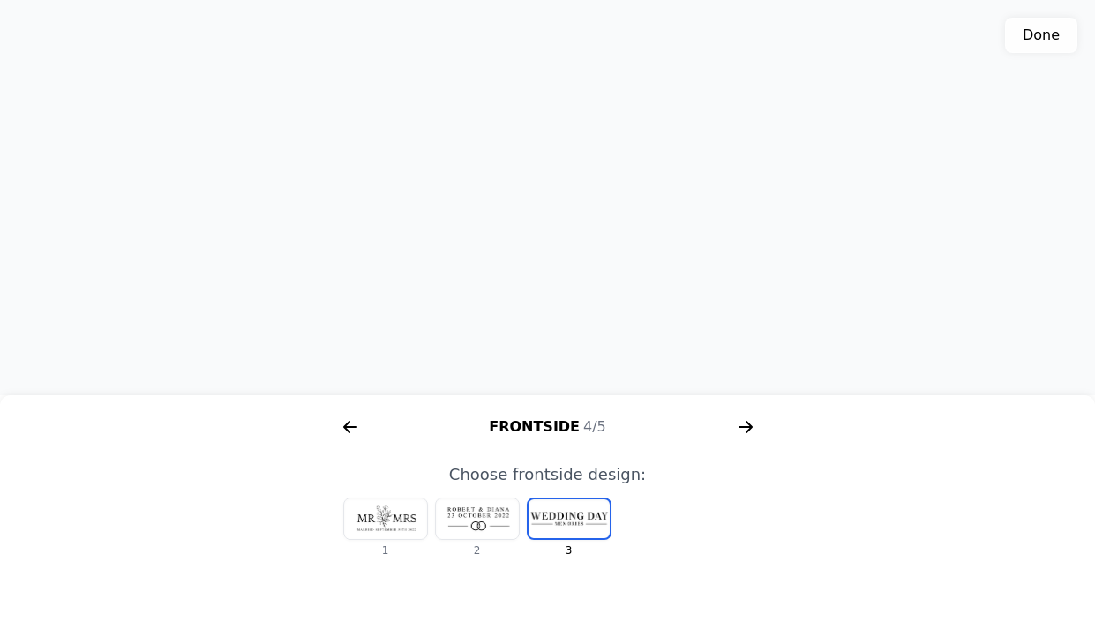
click at [479, 520] on div at bounding box center [477, 519] width 83 height 41
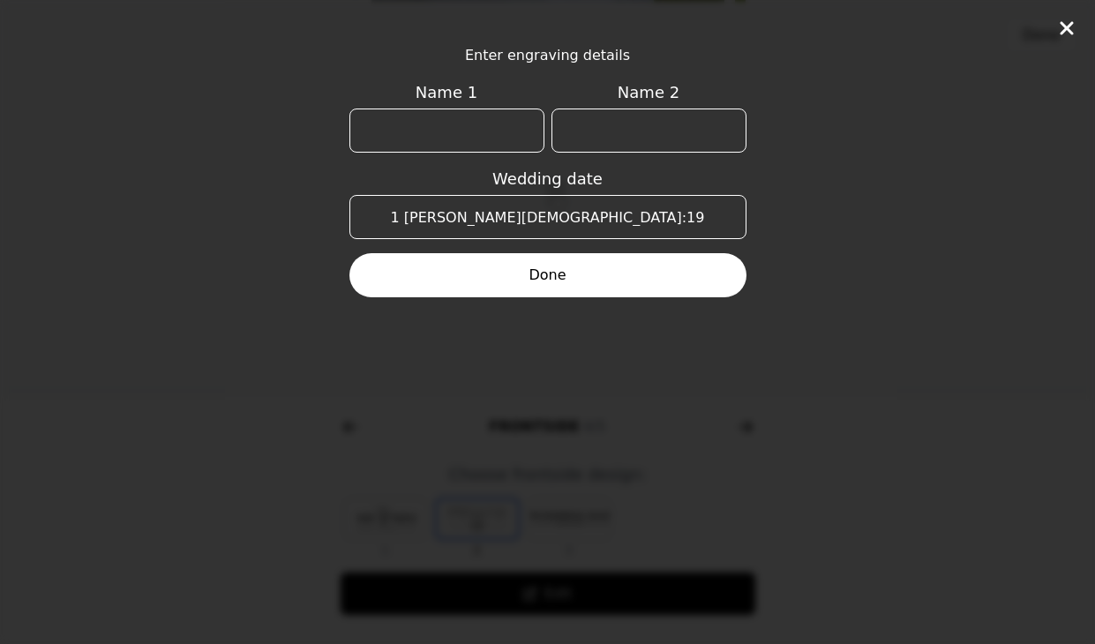
click at [497, 119] on input "Name 1" at bounding box center [447, 131] width 195 height 44
type input "[PERSON_NAME]"
click at [639, 116] on input "Name 2" at bounding box center [649, 131] width 195 height 44
type input "[PERSON_NAME]"
drag, startPoint x: 593, startPoint y: 224, endPoint x: 480, endPoint y: 222, distance: 113.0
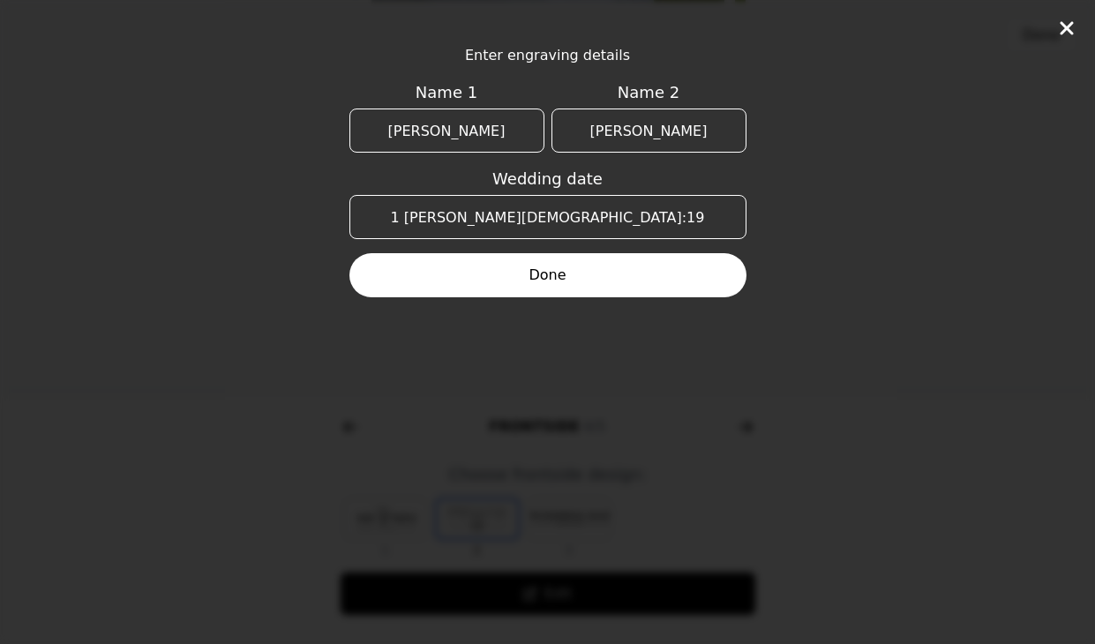
click at [479, 222] on input "1 [PERSON_NAME][DEMOGRAPHIC_DATA]:19" at bounding box center [548, 217] width 397 height 44
type input "[DATE]"
click at [477, 276] on button "Done" at bounding box center [548, 275] width 397 height 44
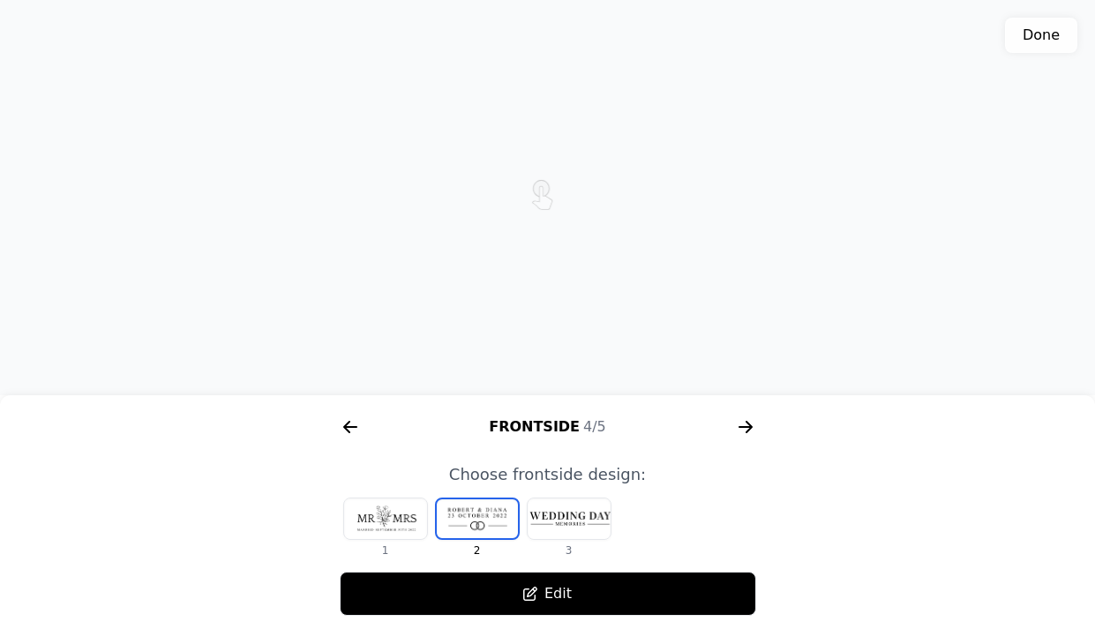
click at [410, 517] on div at bounding box center [385, 519] width 83 height 41
click at [467, 515] on div at bounding box center [477, 519] width 83 height 41
click at [749, 426] on icon "arrow right short" at bounding box center [745, 427] width 13 height 2
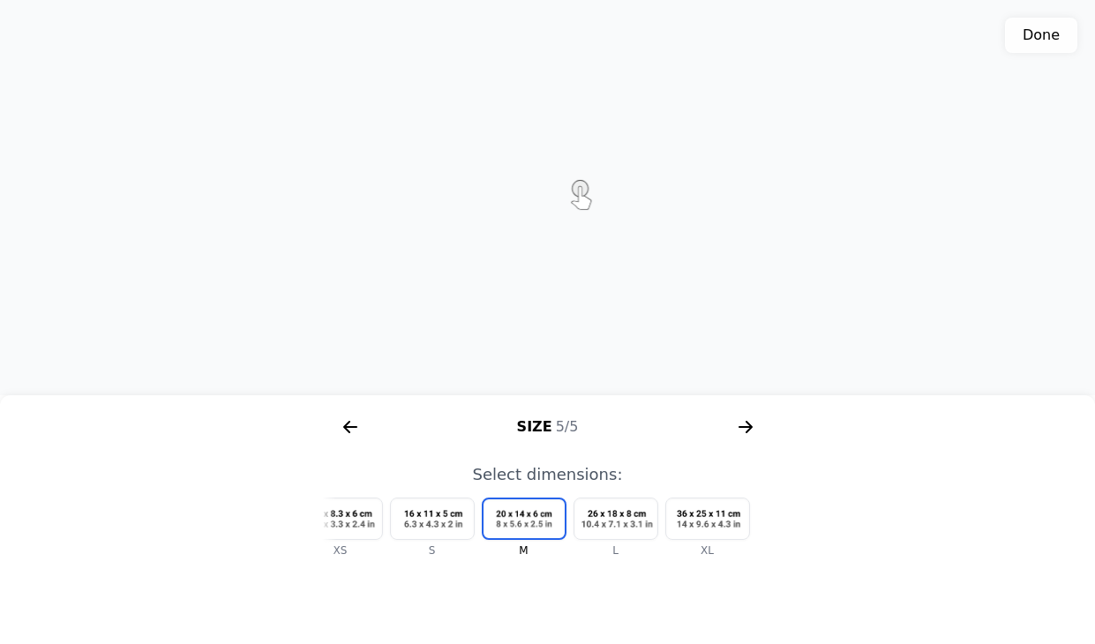
scroll to position [0, 53]
click at [618, 524] on div at bounding box center [608, 519] width 83 height 41
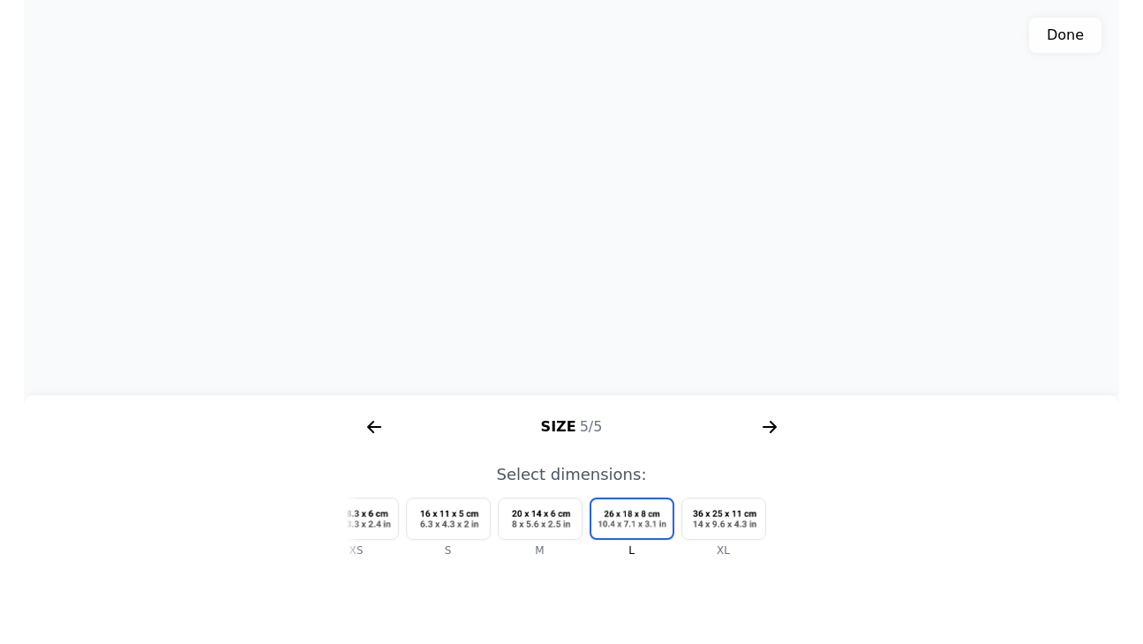
scroll to position [554, 0]
click at [718, 525] on div at bounding box center [723, 519] width 83 height 41
click at [1095, 29] on button "Done" at bounding box center [1089, 35] width 72 height 35
type textarea "Box size: XL 1. Box color: Col-3 (Cherry) 2. Inside design: In-1 3. Frontside d…"
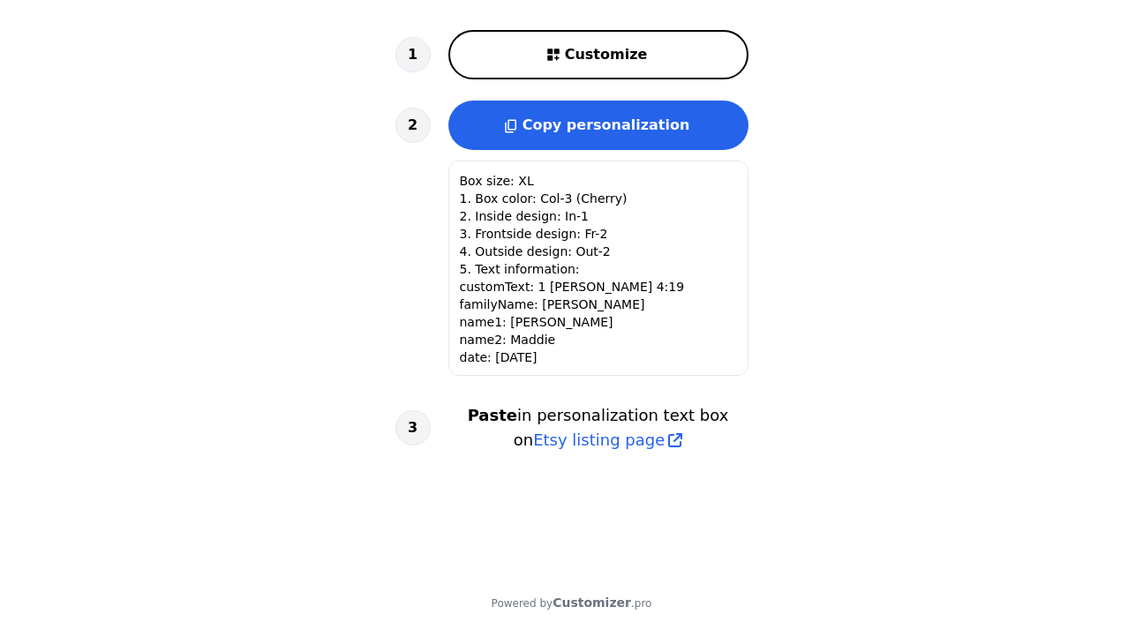
scroll to position [643, 0]
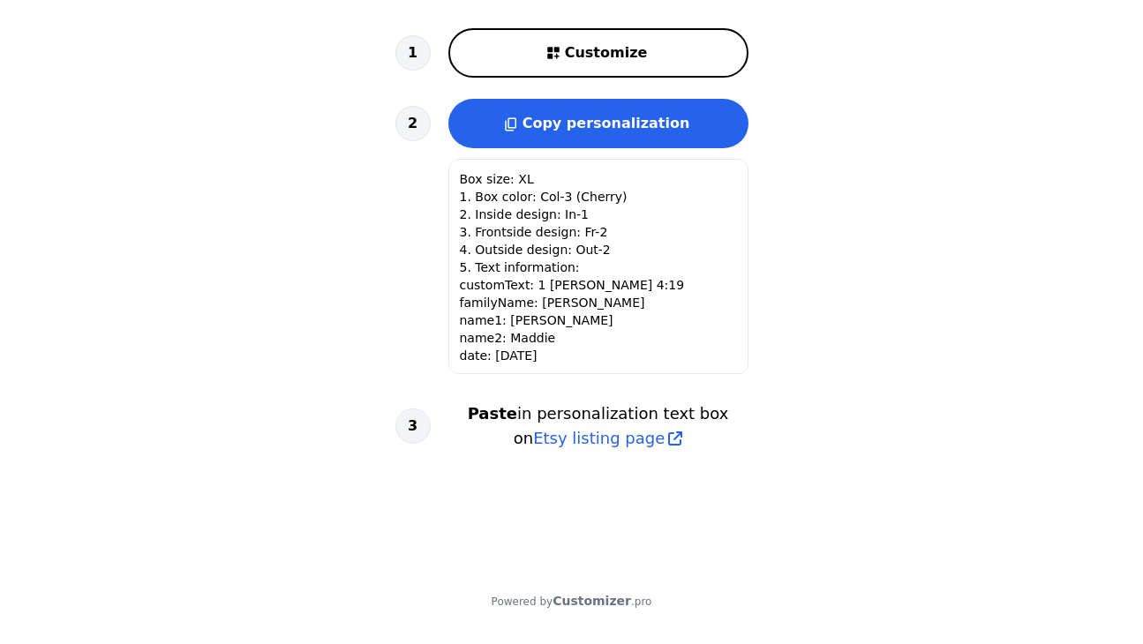
click at [672, 118] on span "Copy personalization" at bounding box center [607, 123] width 168 height 17
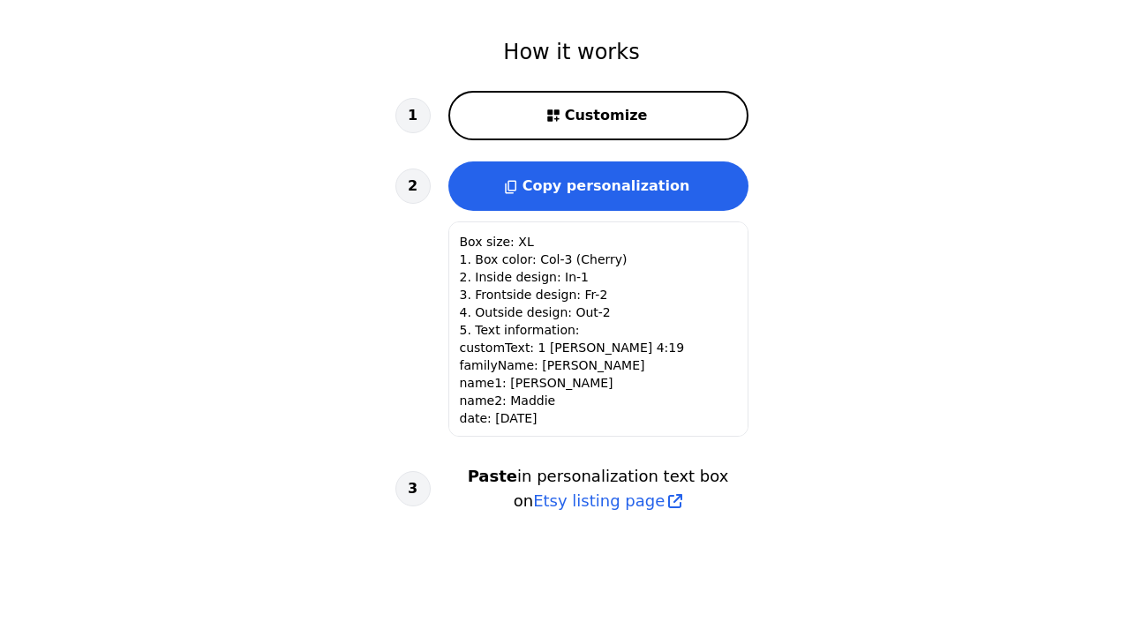
scroll to position [578, 0]
